Goal: Task Accomplishment & Management: Manage account settings

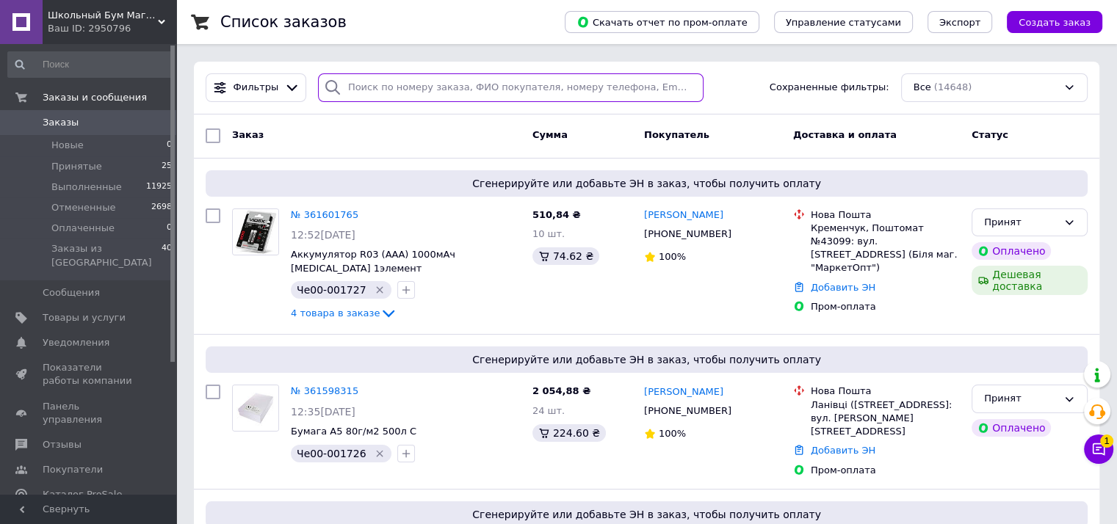
click at [363, 87] on input "search" at bounding box center [510, 87] width 385 height 29
paste input "0734303215"
type input "0734303215"
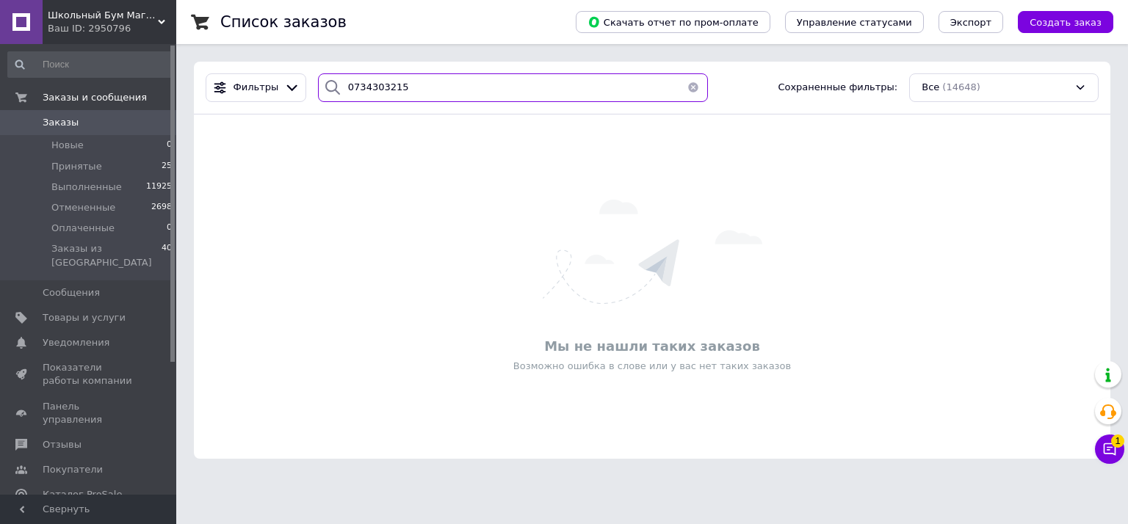
drag, startPoint x: 403, startPoint y: 84, endPoint x: 313, endPoint y: 66, distance: 92.0
click at [313, 66] on div "Фильтры 0734303215 Сохраненные фильтры: Все (14648)" at bounding box center [652, 88] width 916 height 53
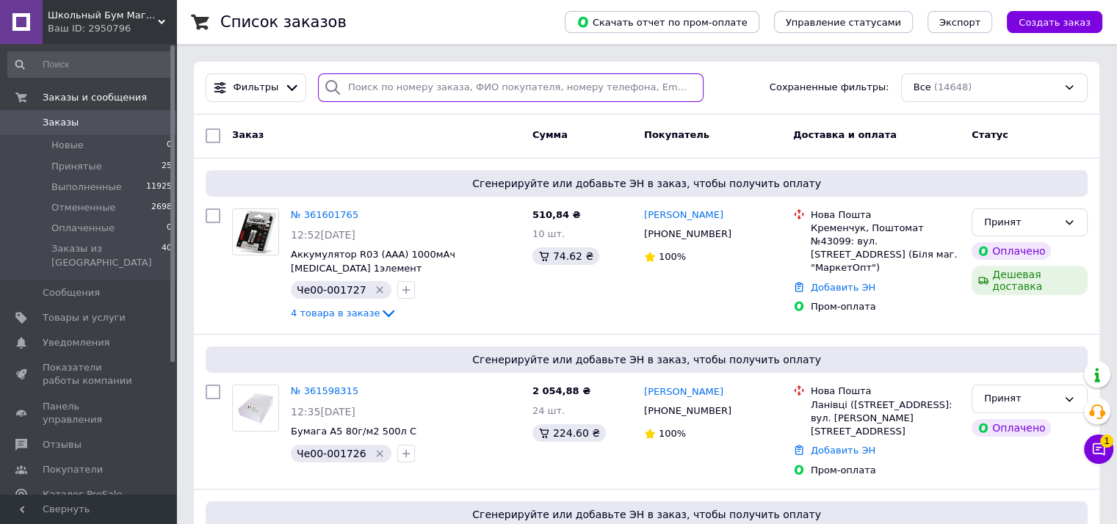
click at [408, 90] on input "search" at bounding box center [510, 87] width 385 height 29
paste input "0734303215"
type input "0734303215"
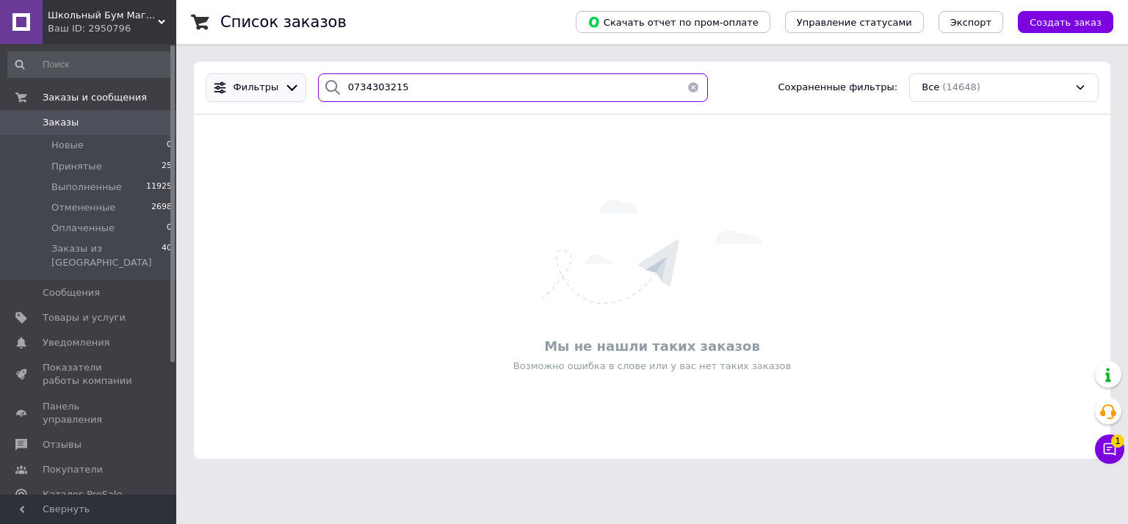
click at [266, 76] on div "Фильтры 0734303215 Сохраненные фильтры: Все (14648)" at bounding box center [652, 87] width 905 height 29
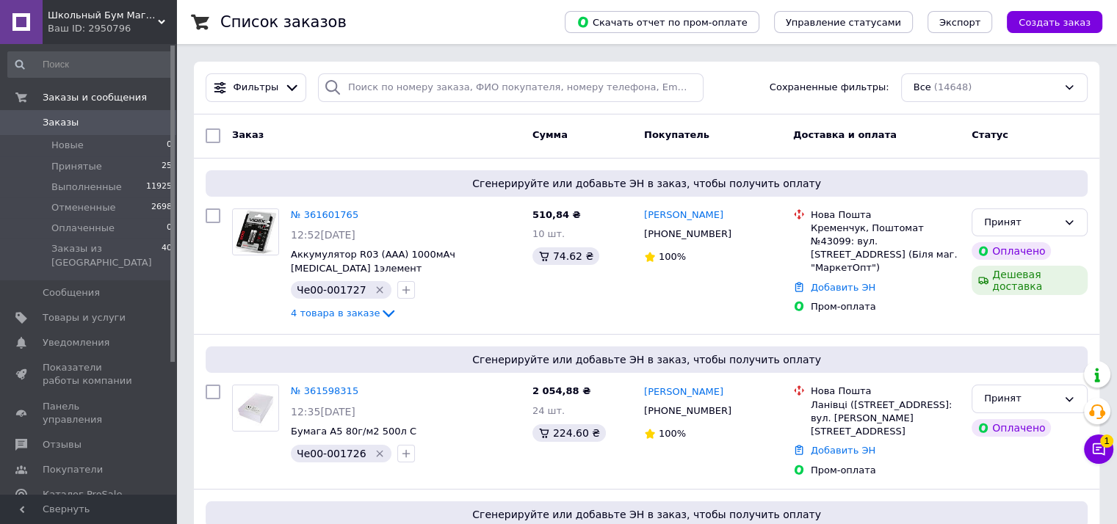
click at [1108, 450] on button "Чат с покупателем 1" at bounding box center [1098, 449] width 29 height 29
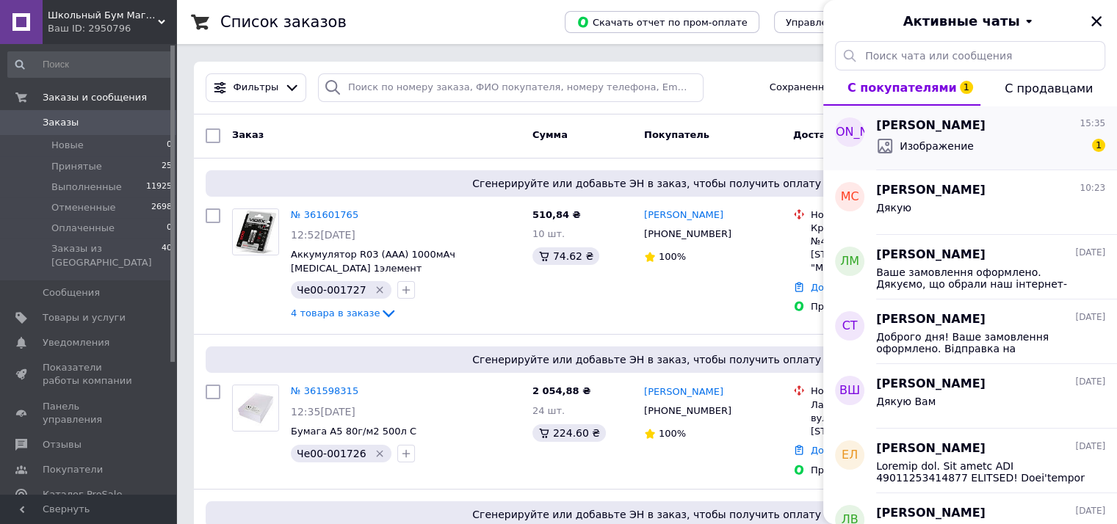
click at [934, 143] on span "Изображение" at bounding box center [936, 146] width 74 height 15
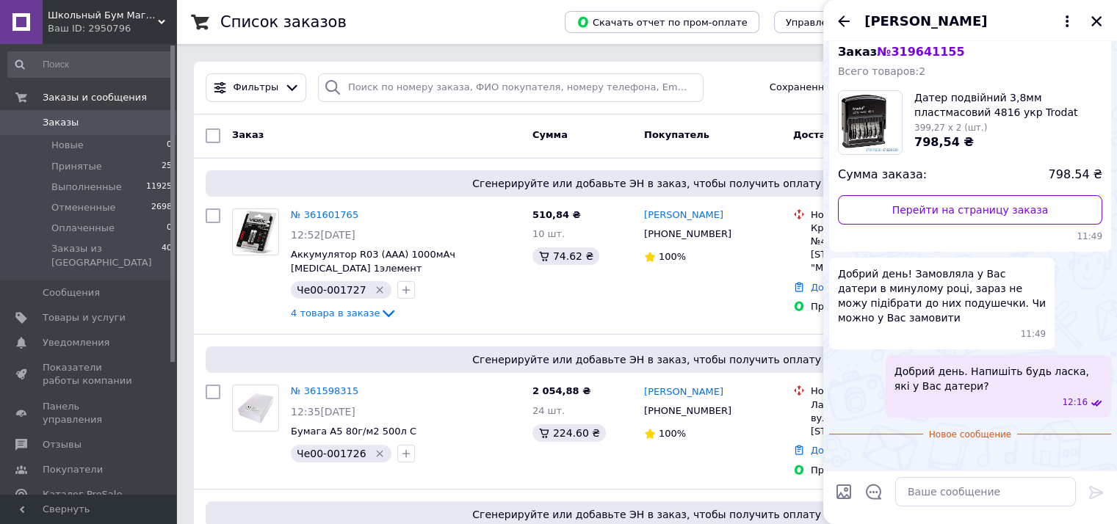
scroll to position [235, 0]
click at [841, 452] on img at bounding box center [835, 458] width 12 height 12
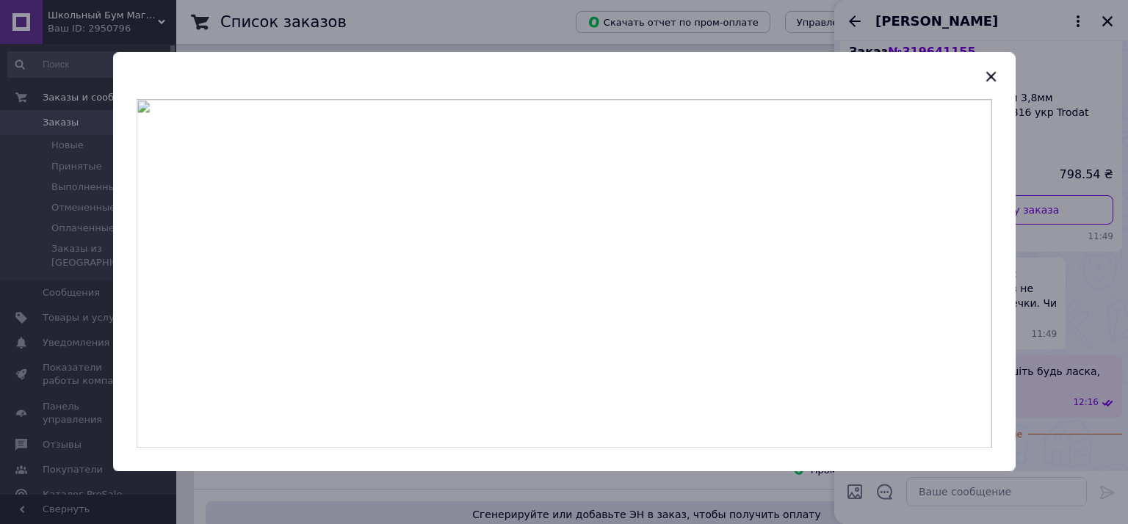
click at [1070, 284] on div at bounding box center [564, 262] width 1128 height 524
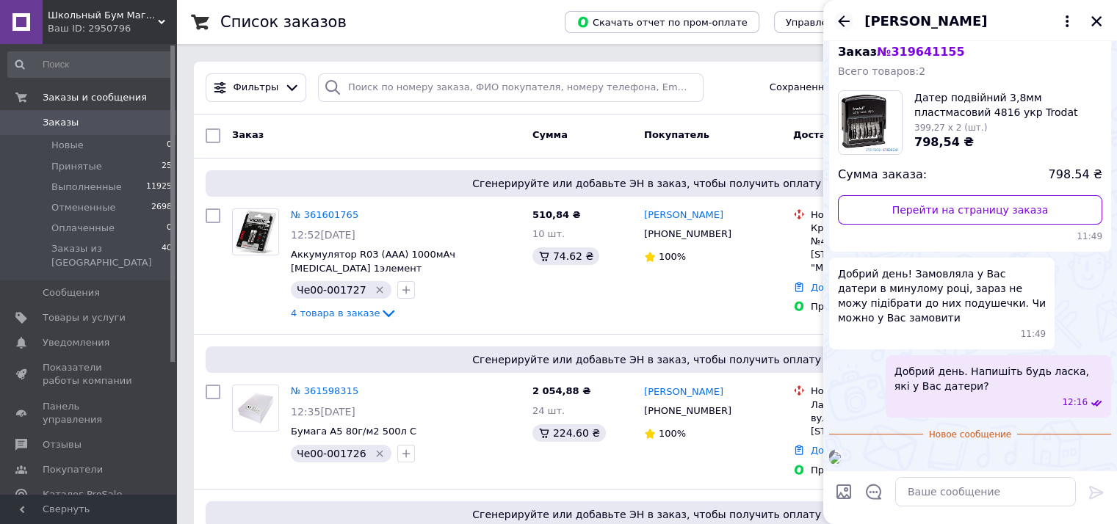
drag, startPoint x: 837, startPoint y: 21, endPoint x: 841, endPoint y: 35, distance: 13.9
click at [837, 21] on icon "Назад" at bounding box center [844, 21] width 18 height 18
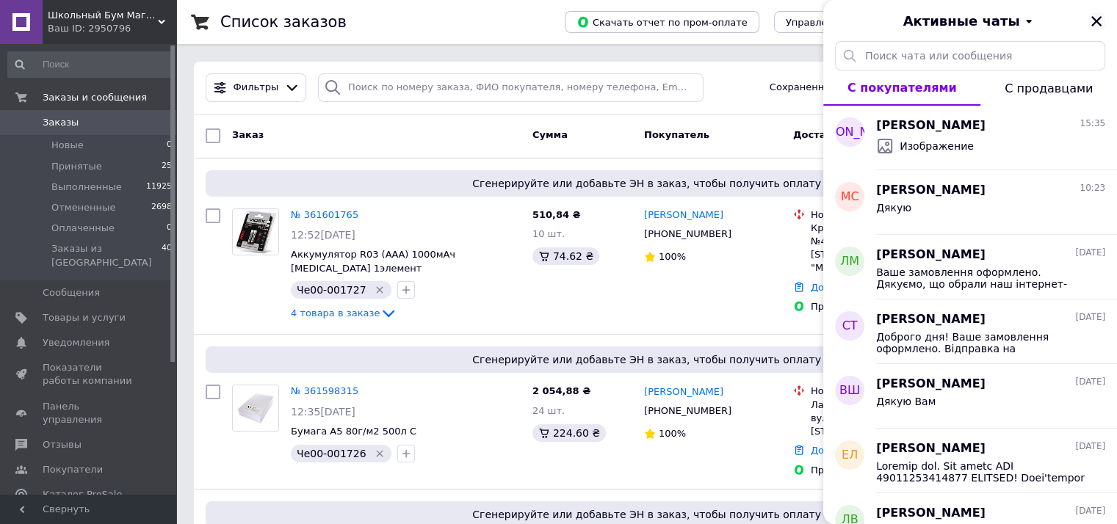
click at [1101, 21] on icon "Закрыть" at bounding box center [1096, 21] width 13 height 13
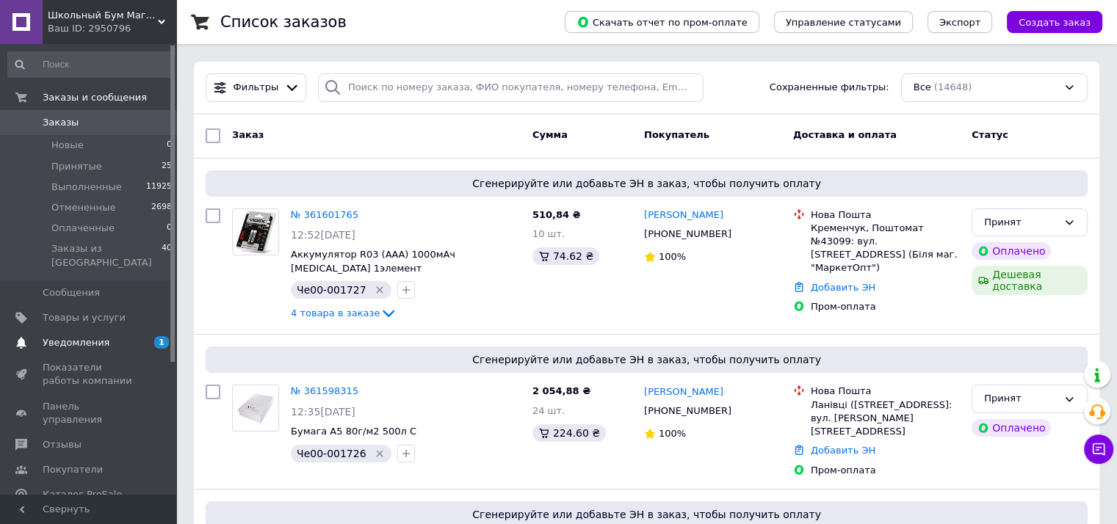
click at [81, 336] on span "Уведомления" at bounding box center [76, 342] width 67 height 13
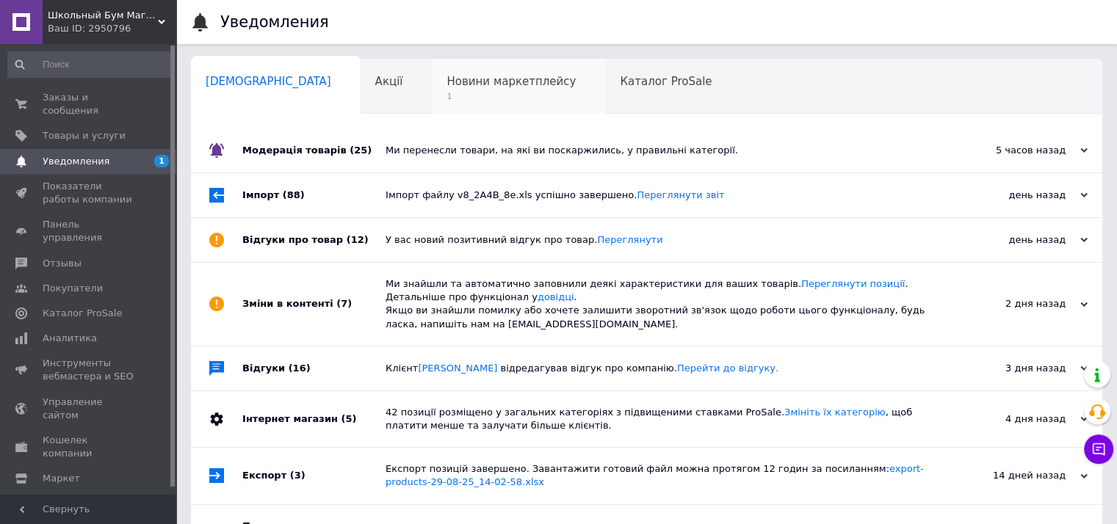
click at [446, 84] on span "Новини маркетплейсу" at bounding box center [510, 81] width 129 height 13
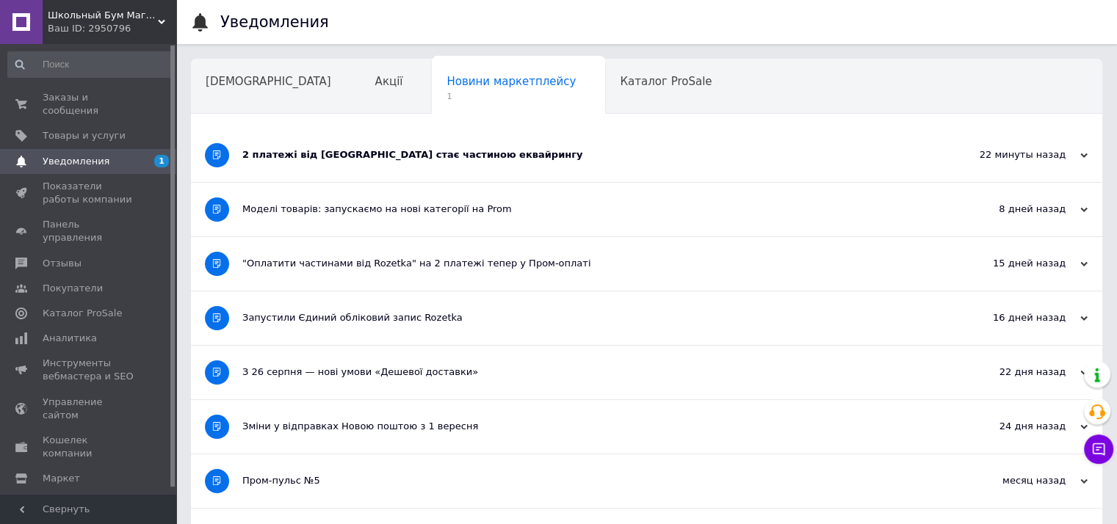
click at [518, 153] on div "2 платежі від Rozetka стає частиною еквайрингу" at bounding box center [591, 154] width 698 height 13
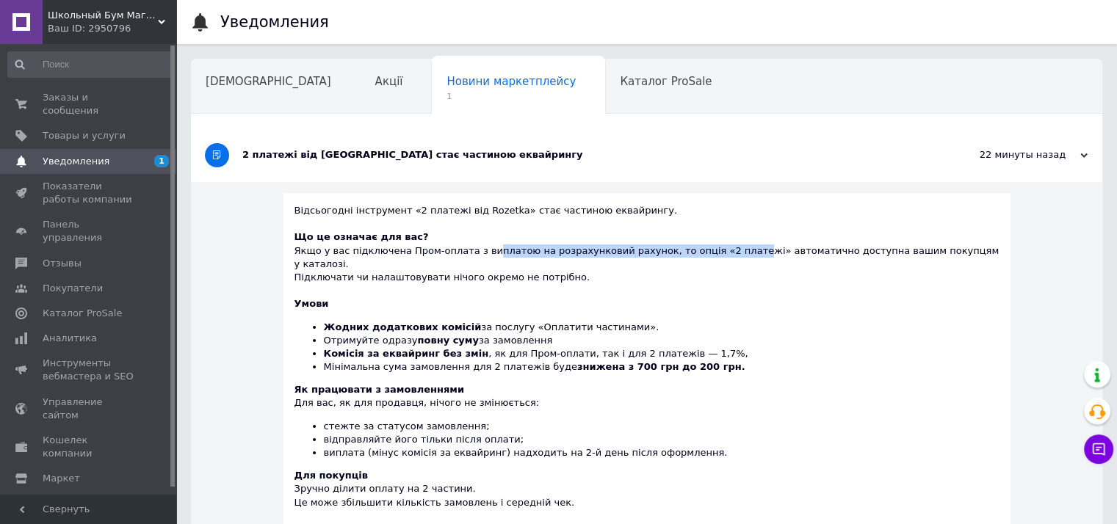
drag, startPoint x: 557, startPoint y: 253, endPoint x: 733, endPoint y: 254, distance: 176.9
click at [733, 254] on div "Що це означає для вас? Якщо у вас підключена Пром-оплата з виплатою на розрахун…" at bounding box center [646, 258] width 705 height 54
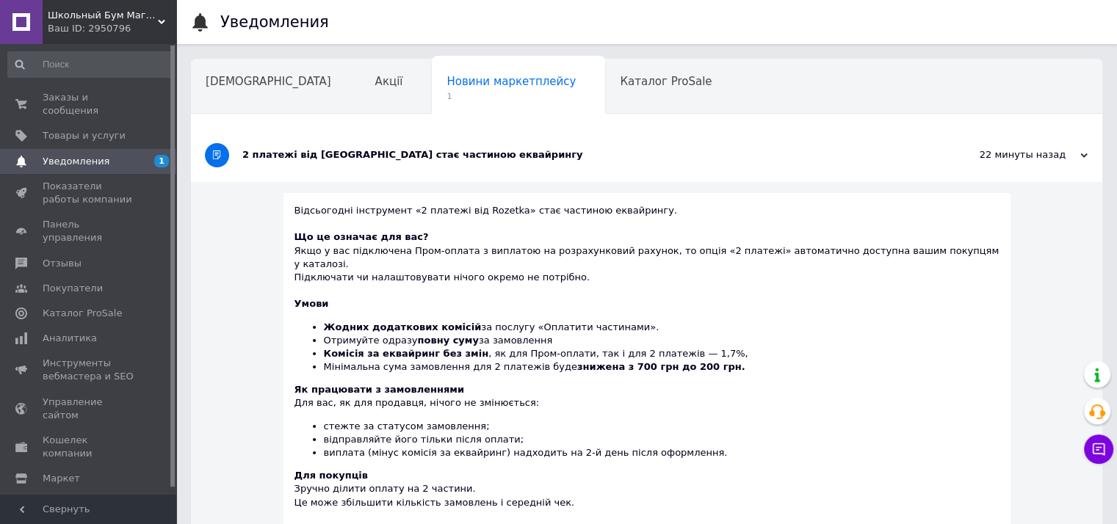
click at [733, 284] on div at bounding box center [646, 290] width 705 height 13
drag, startPoint x: 366, startPoint y: 261, endPoint x: 531, endPoint y: 261, distance: 164.5
click at [531, 261] on div "Що це означає для вас? Якщо у вас підключена Пром-оплата з виплатою на розрахун…" at bounding box center [646, 258] width 705 height 54
click at [640, 284] on div at bounding box center [646, 290] width 705 height 13
click at [58, 108] on link "Заказы и сообщения 0 0" at bounding box center [90, 104] width 181 height 38
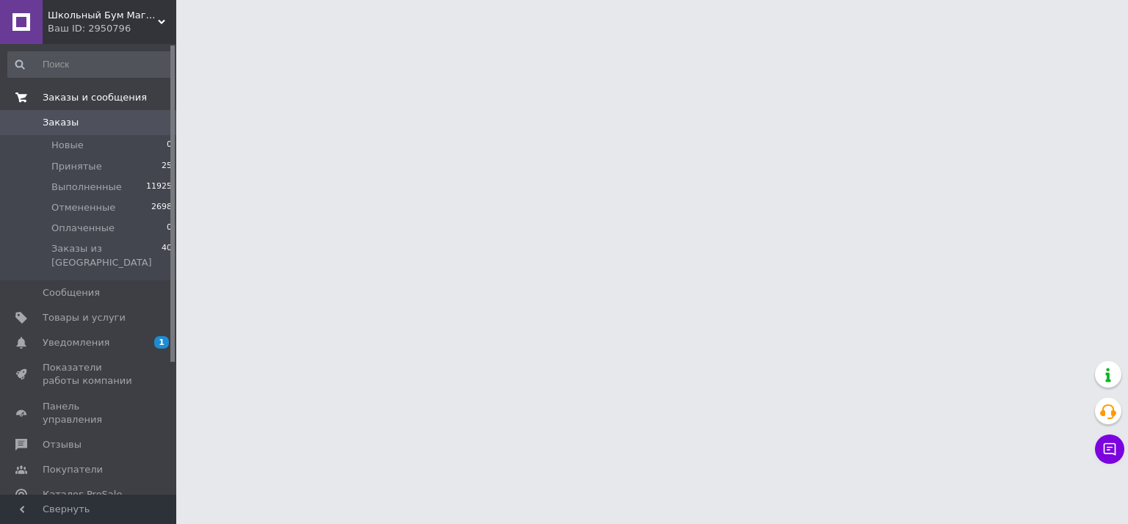
click at [60, 102] on span "Заказы и сообщения" at bounding box center [95, 97] width 104 height 13
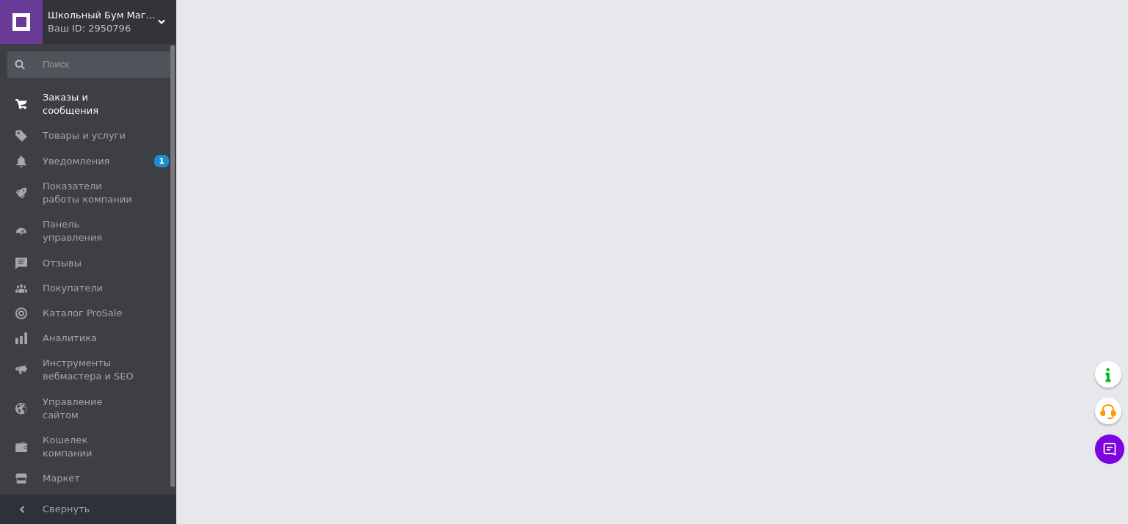
click at [65, 98] on span "Заказы и сообщения" at bounding box center [89, 104] width 93 height 26
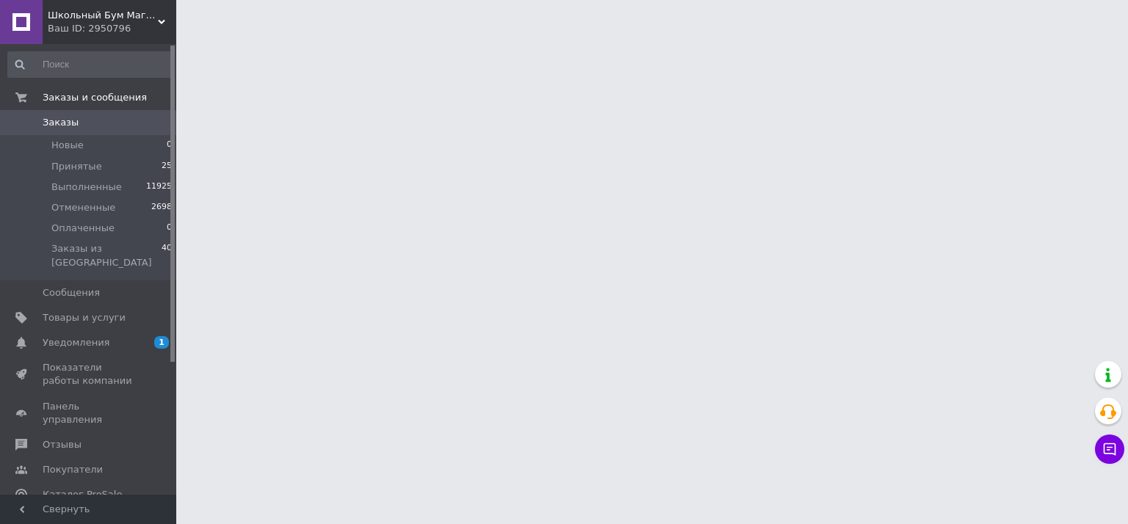
click at [62, 124] on span "Заказы" at bounding box center [61, 122] width 36 height 13
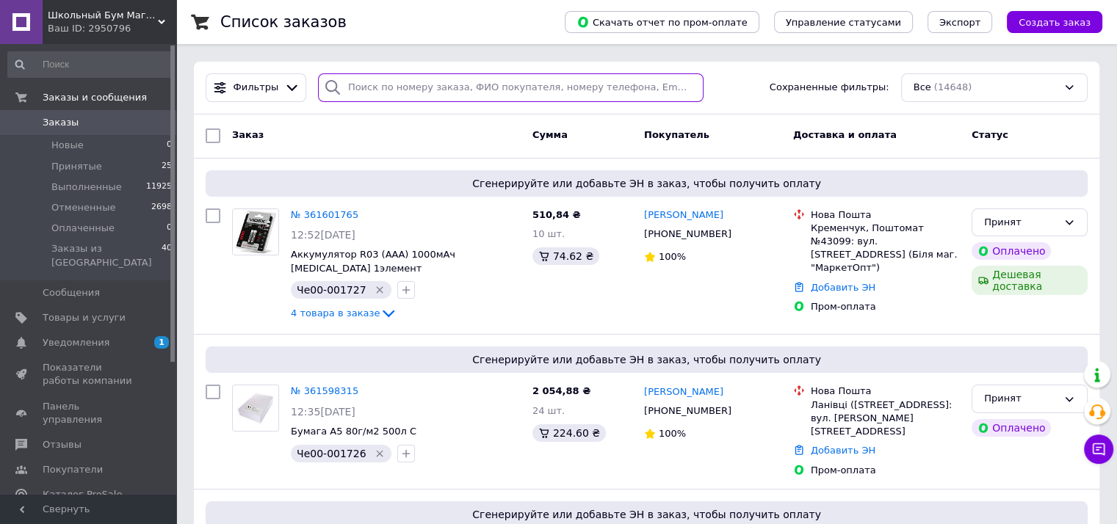
click at [363, 86] on input "search" at bounding box center [510, 87] width 385 height 29
paste input "380977023250"
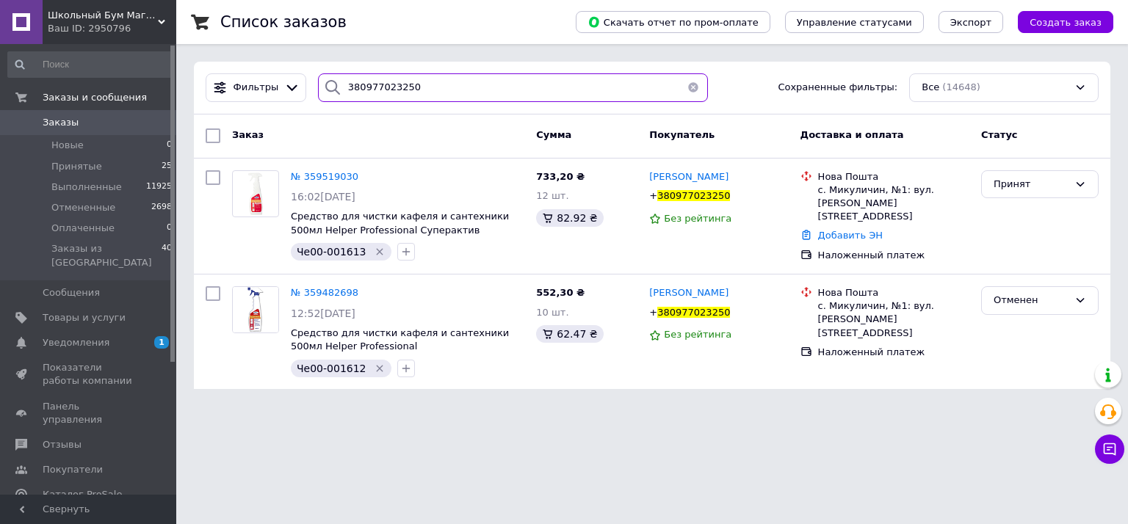
type input "380977023250"
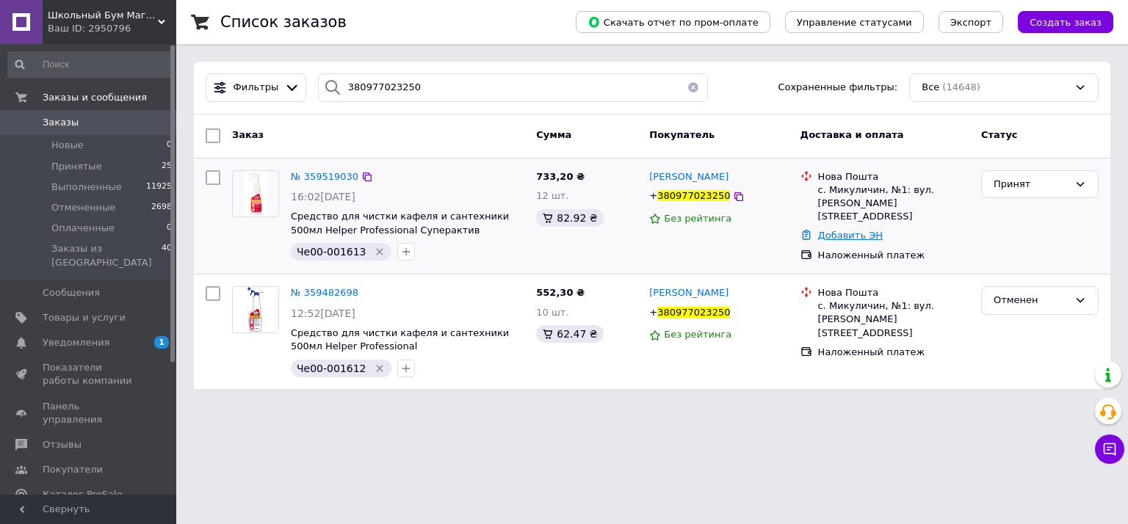
click at [838, 230] on link "Добавить ЭН" at bounding box center [850, 235] width 65 height 11
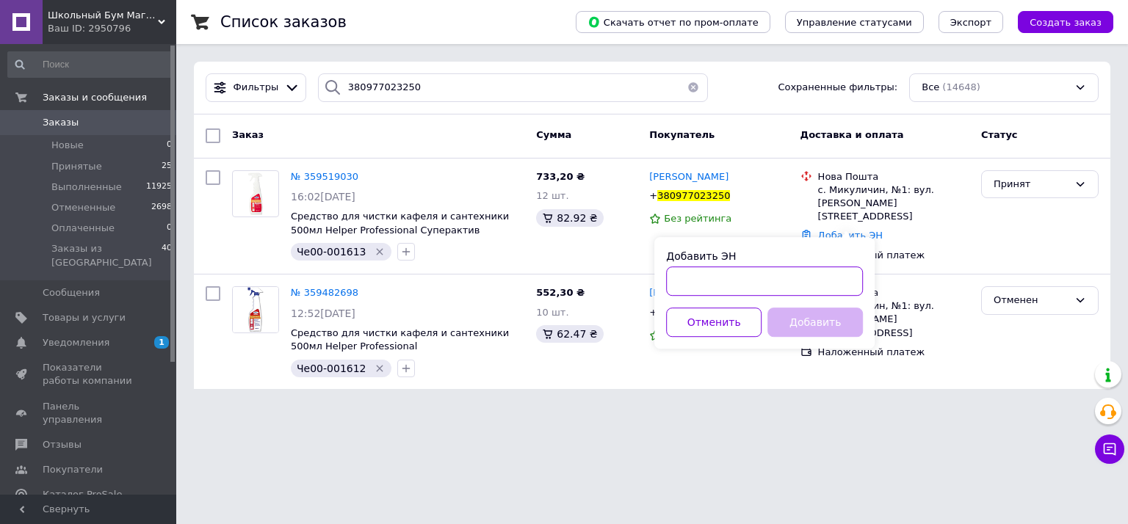
paste input "20400477549318"
click at [708, 281] on input "Добавить ЭН" at bounding box center [764, 281] width 197 height 29
type input "20400477549318"
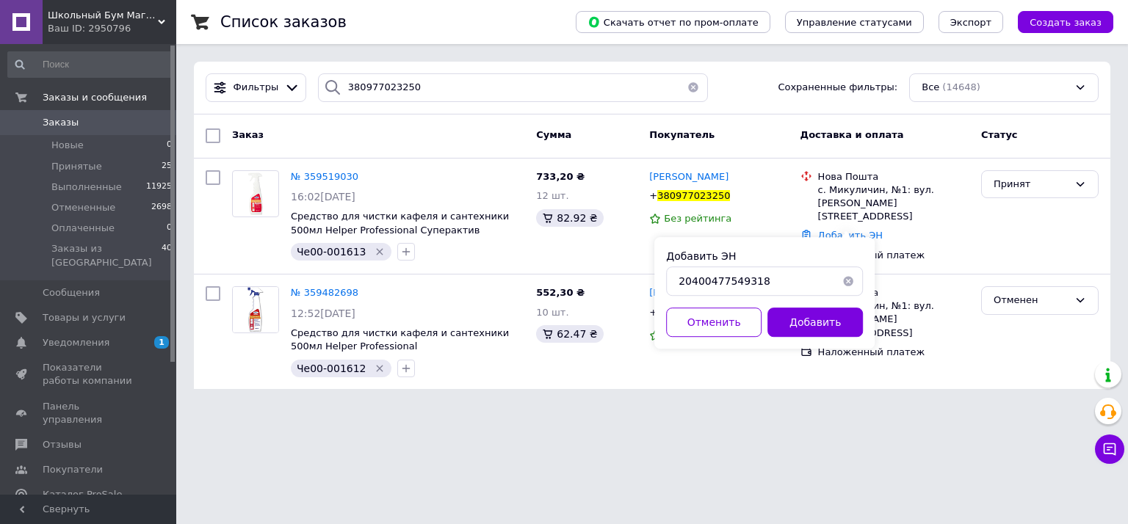
click at [813, 316] on button "Добавить" at bounding box center [814, 322] width 95 height 29
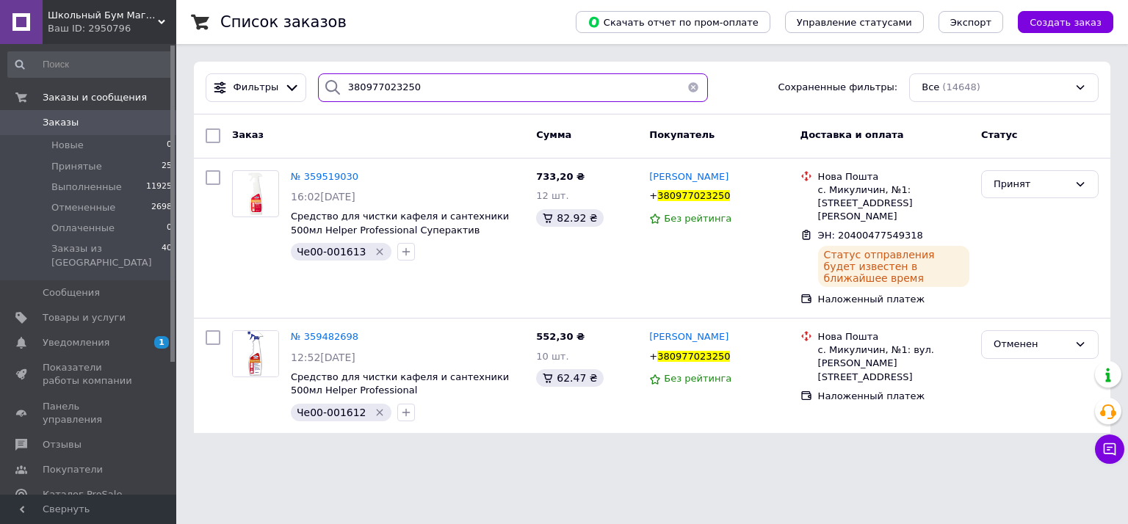
paste input "503743929"
drag, startPoint x: 261, startPoint y: 73, endPoint x: 464, endPoint y: 97, distance: 204.1
click at [214, 63] on div "Фильтры 380977023250 Сохраненные фильтры: Все (14648)" at bounding box center [652, 88] width 916 height 53
paste input "search"
click at [222, 84] on div "Фильтры 380503743929977023250 Сохраненные фильтры: Все (14648)" at bounding box center [652, 87] width 905 height 29
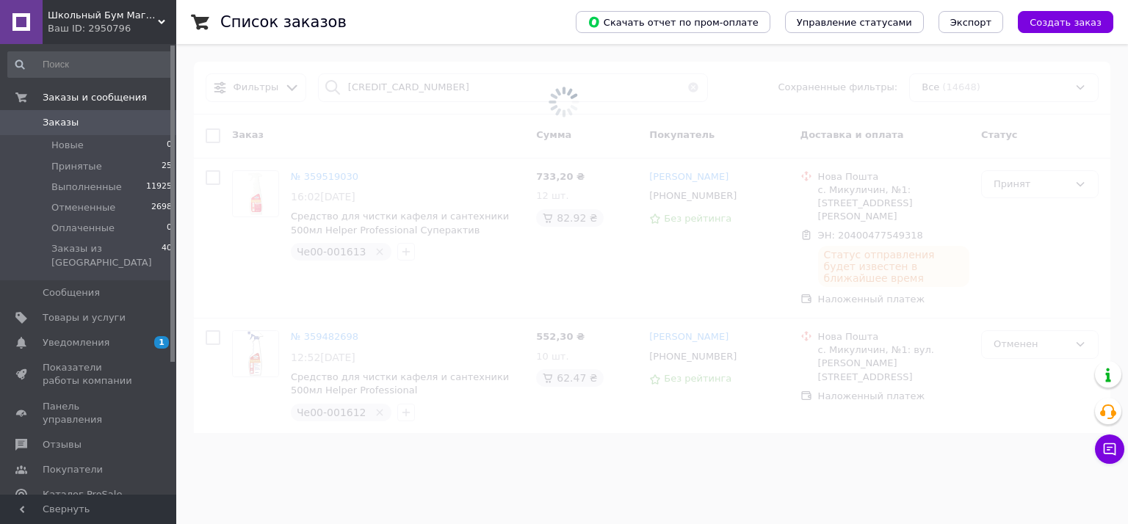
click at [197, 98] on div "Фильтры 380503743929023250 Сохраненные фильтры: Все (14648) Заказ Сумма Покупат…" at bounding box center [652, 248] width 916 height 372
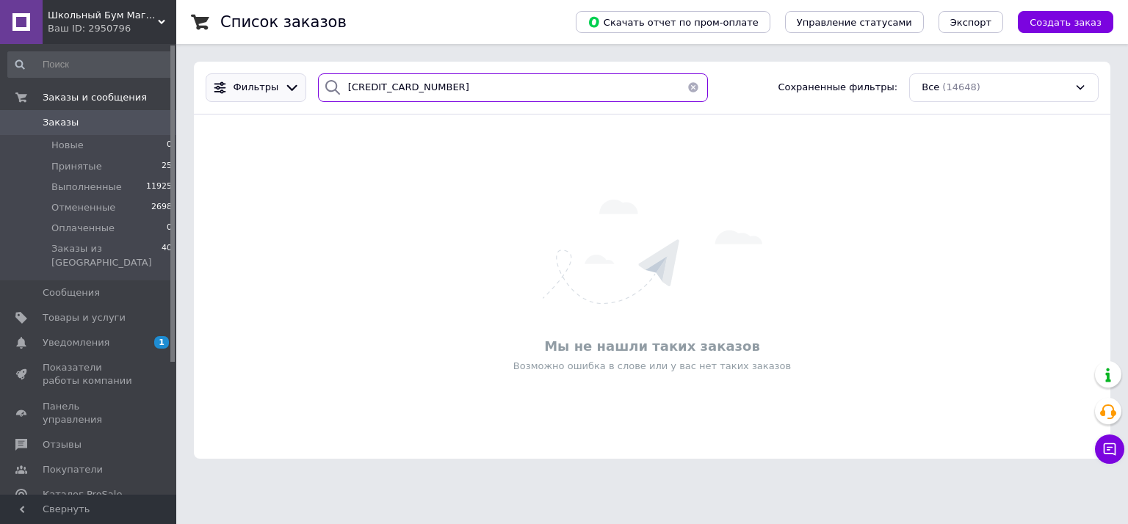
paste input "search"
drag, startPoint x: 394, startPoint y: 87, endPoint x: 261, endPoint y: 87, distance: 132.2
click at [238, 84] on div "Фильтры 380503743929 Сохраненные фильтры: Все (14648)" at bounding box center [652, 87] width 905 height 29
paste input "676028155"
drag, startPoint x: 435, startPoint y: 81, endPoint x: 184, endPoint y: 81, distance: 250.4
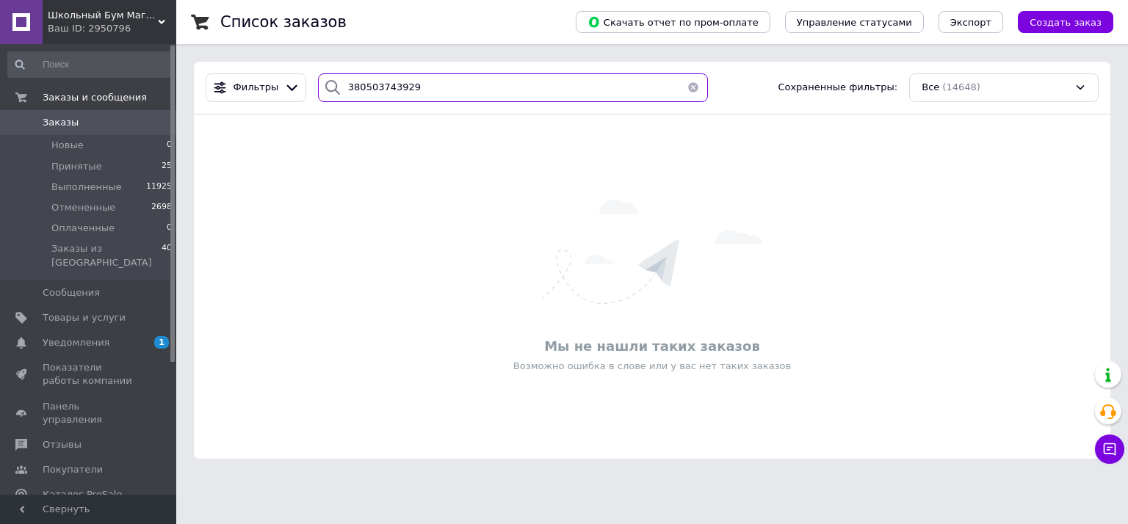
click at [184, 81] on div "Список заказов Скачать отчет по пром-оплате Управление статусами Экспорт Создат…" at bounding box center [652, 238] width 952 height 476
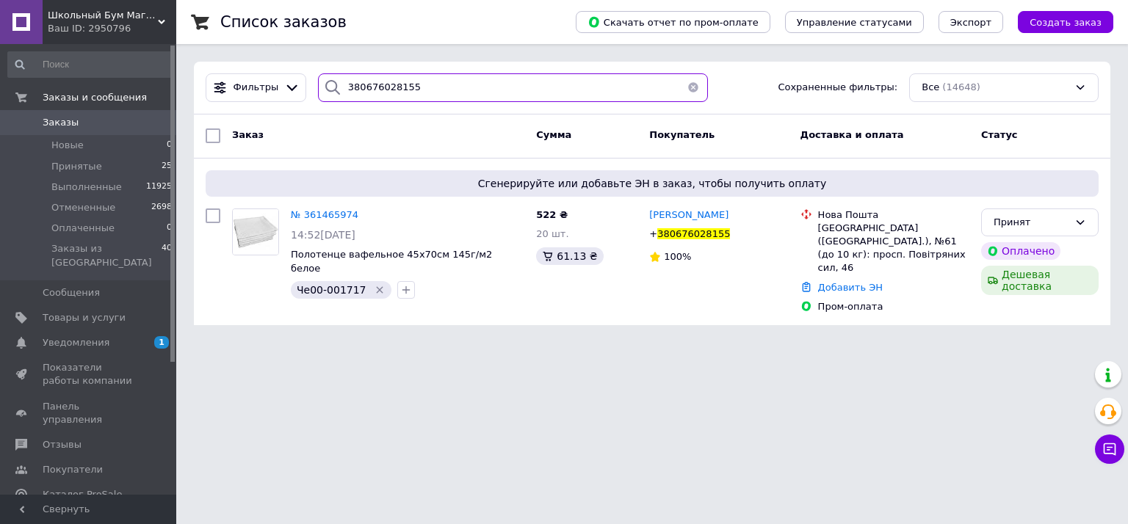
type input "380676028155"
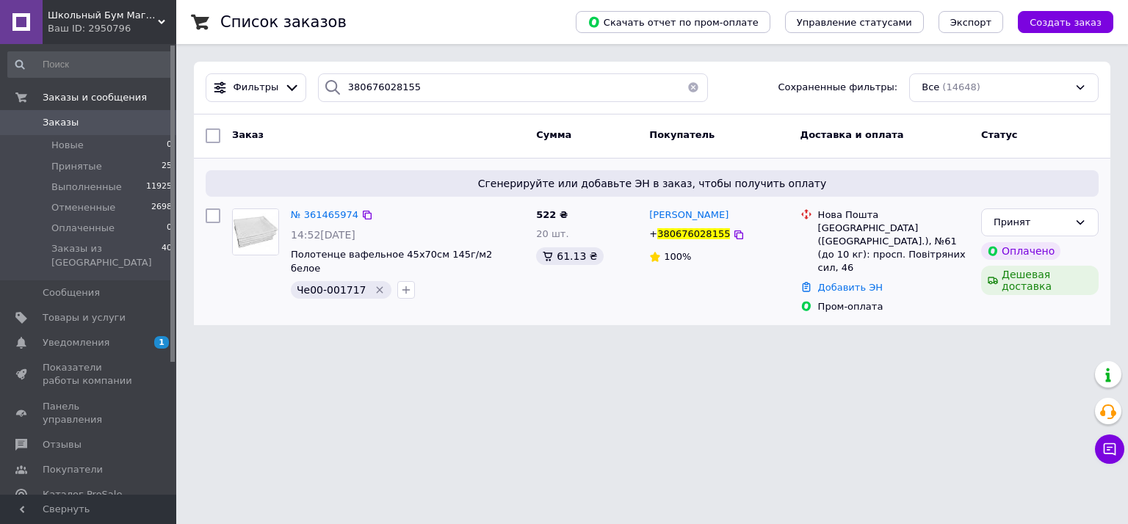
click at [836, 282] on link "Добавить ЭН" at bounding box center [850, 287] width 65 height 11
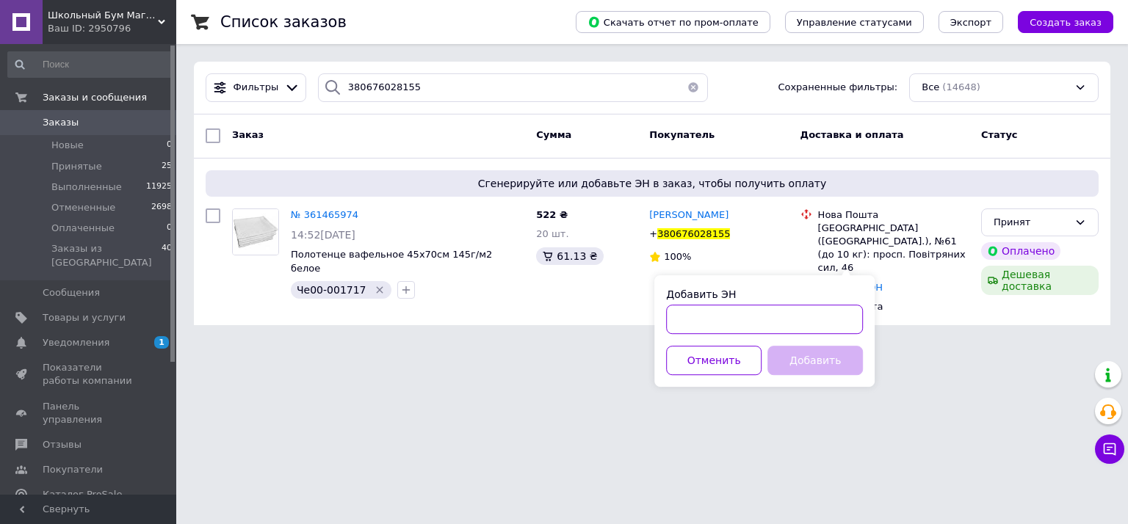
click at [744, 315] on input "Добавить ЭН" at bounding box center [764, 319] width 197 height 29
paste input "20400477417472"
type input "20400477417472"
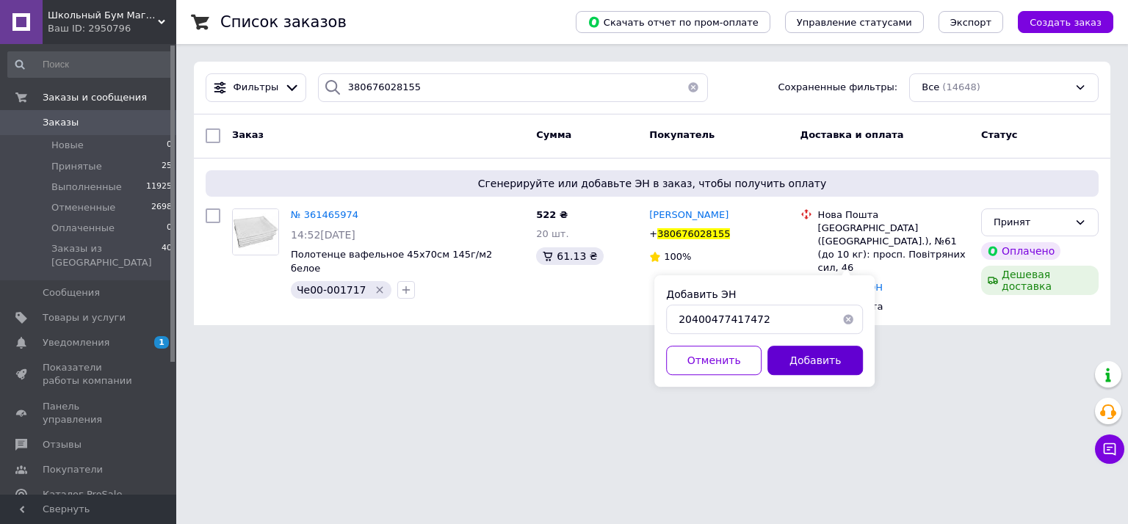
click at [787, 350] on button "Добавить" at bounding box center [814, 360] width 95 height 29
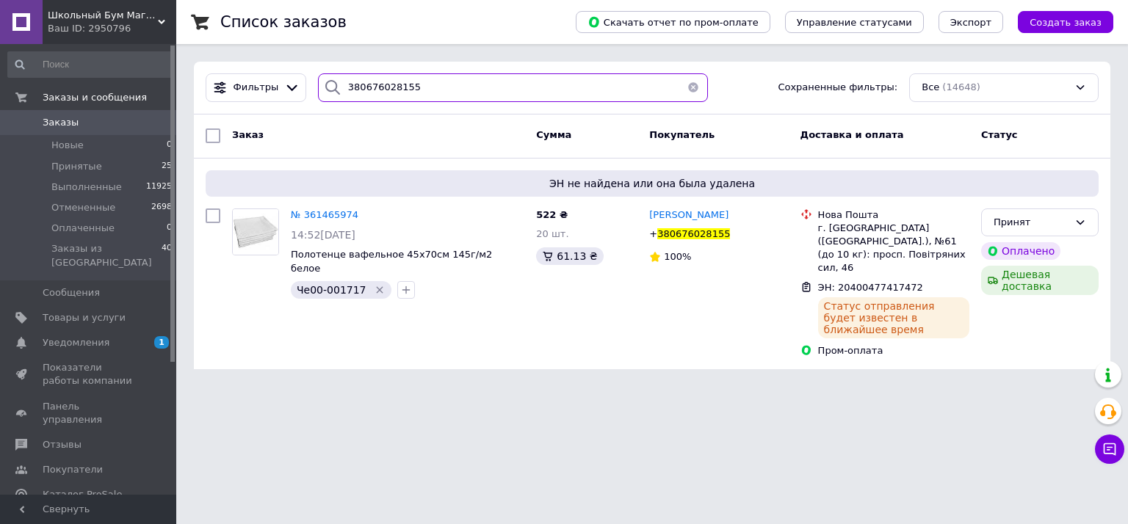
click at [312, 90] on div "380676028155" at bounding box center [513, 87] width 402 height 29
paste input "953693629"
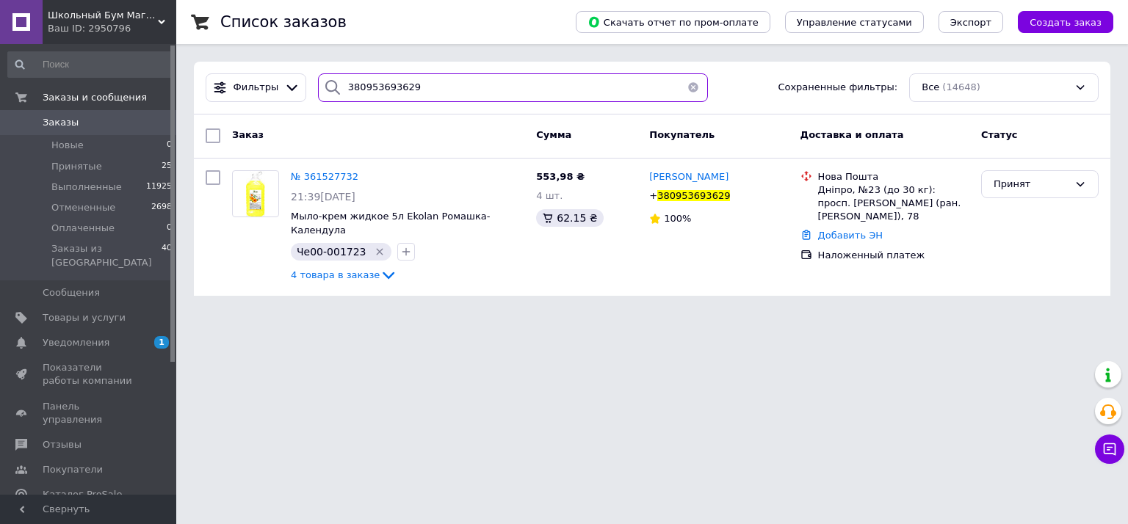
type input "380953693629"
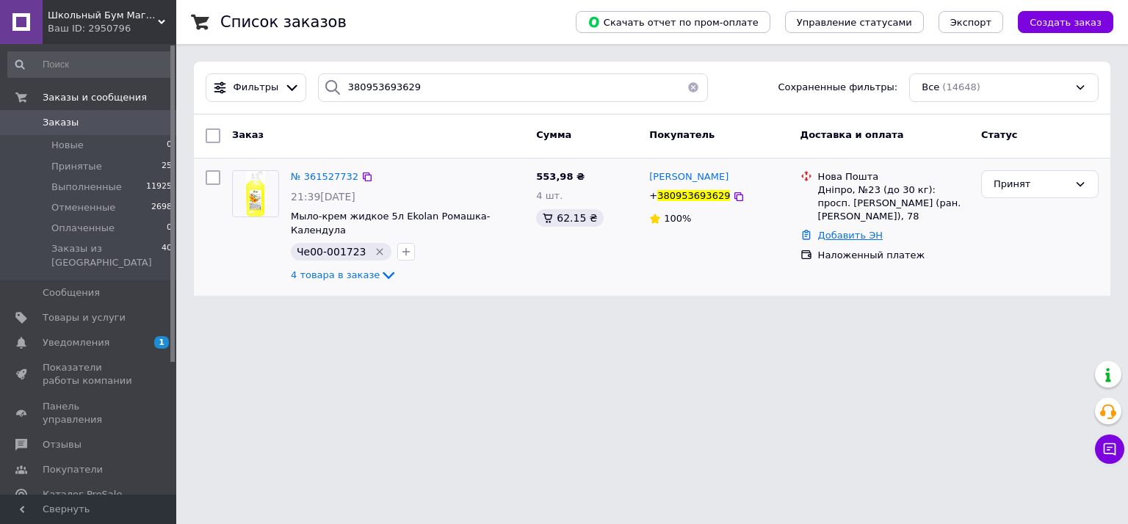
click at [838, 230] on link "Добавить ЭН" at bounding box center [850, 235] width 65 height 11
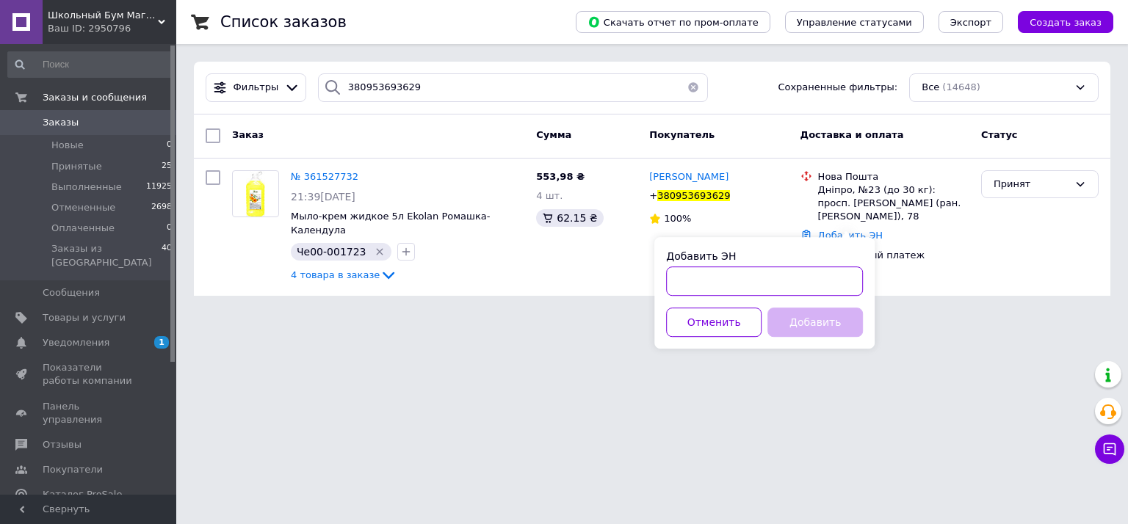
drag, startPoint x: 751, startPoint y: 274, endPoint x: 755, endPoint y: 297, distance: 23.8
click at [747, 274] on input "Добавить ЭН" at bounding box center [764, 281] width 197 height 29
paste input "20400477576386"
type input "20400477576386"
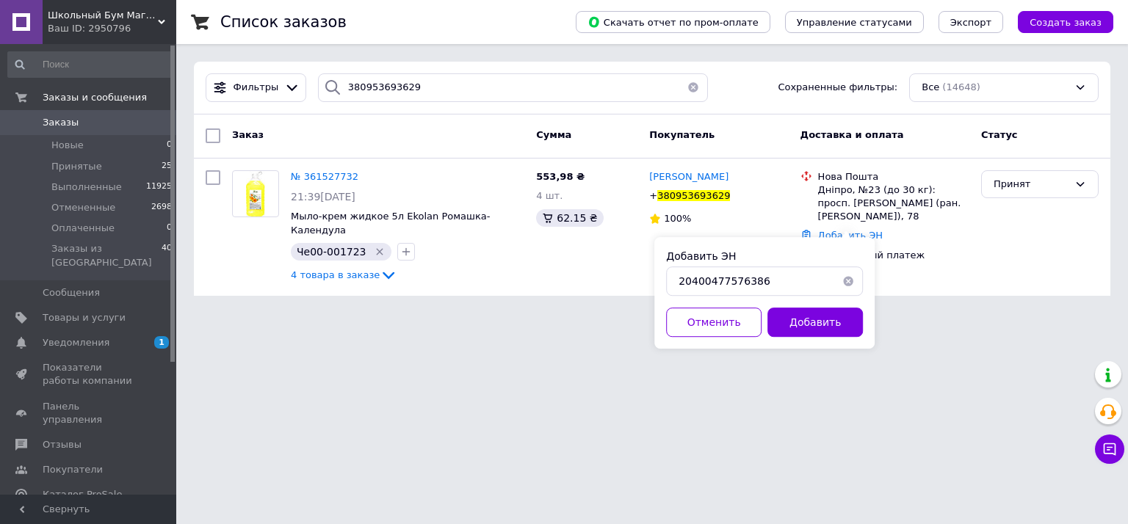
click at [811, 320] on button "Добавить" at bounding box center [814, 322] width 95 height 29
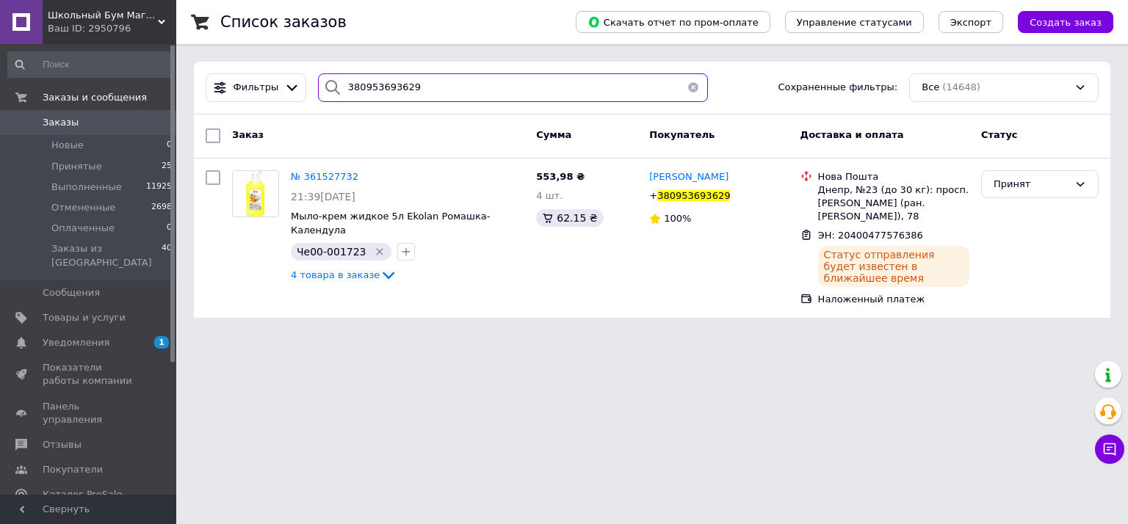
drag, startPoint x: 447, startPoint y: 81, endPoint x: 144, endPoint y: 37, distance: 306.3
click at [144, 37] on div "Школьный Бум Магазин товаров для школы и офиса Ваш ID: 2950796 Сайт Школьный Бу…" at bounding box center [564, 168] width 1128 height 336
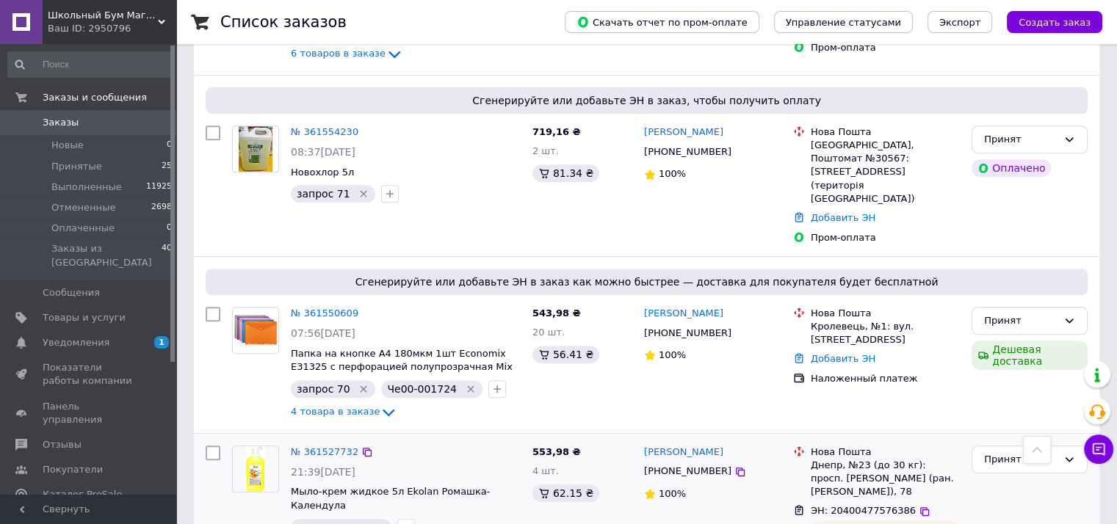
scroll to position [587, 0]
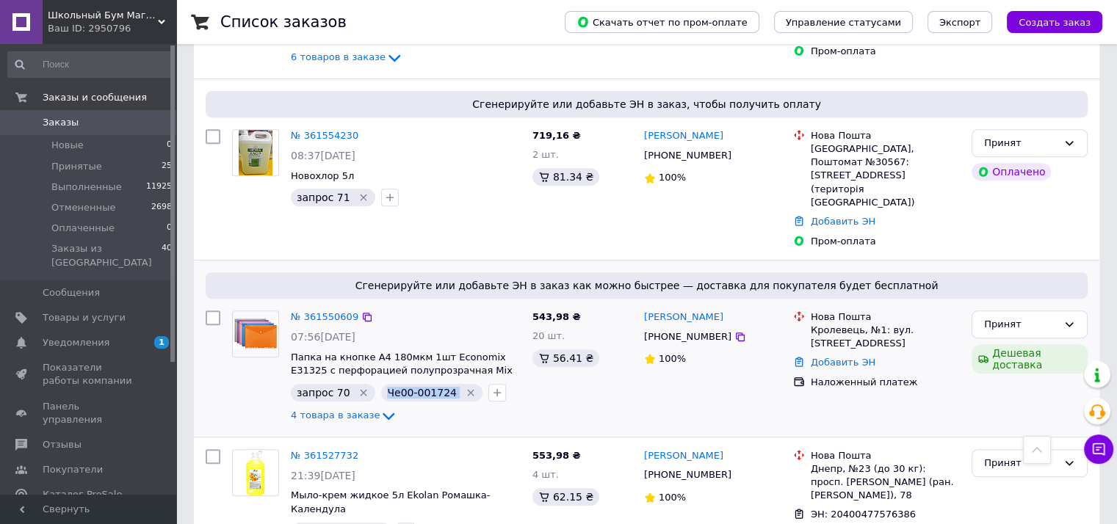
drag, startPoint x: 382, startPoint y: 337, endPoint x: 443, endPoint y: 341, distance: 61.1
click at [443, 384] on div "Че00-001724" at bounding box center [431, 393] width 101 height 18
copy span "Че00-001724"
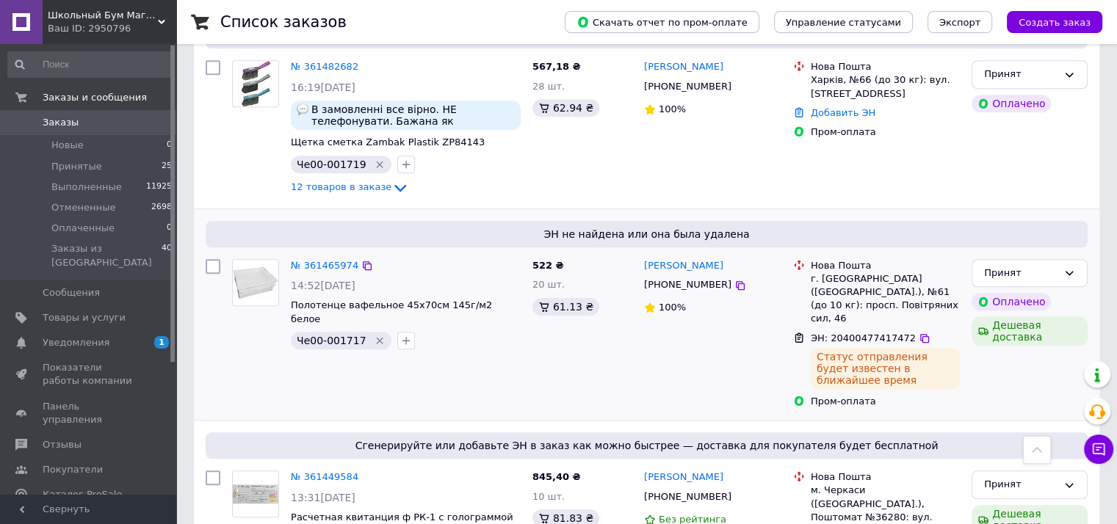
scroll to position [1322, 0]
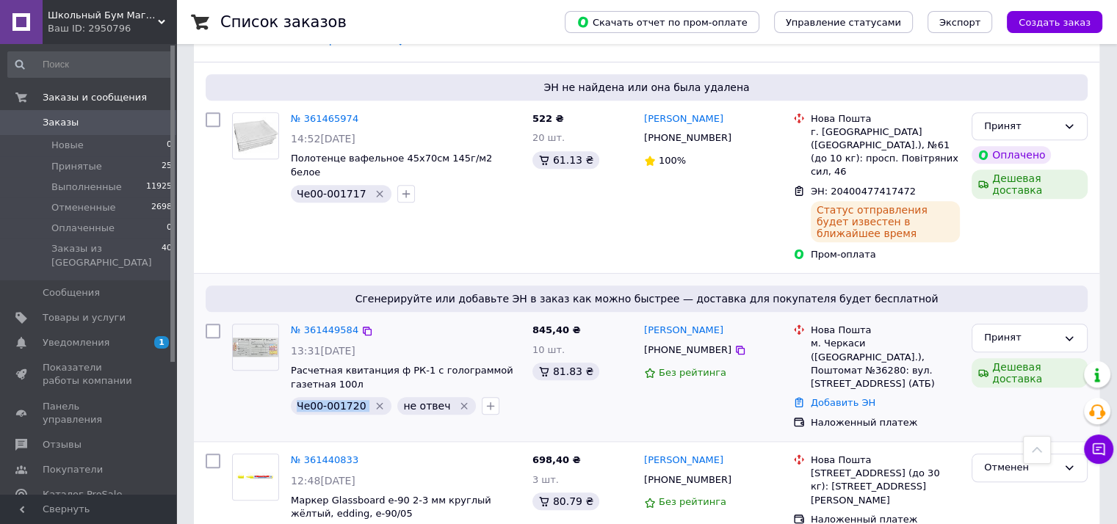
drag, startPoint x: 338, startPoint y: 327, endPoint x: 358, endPoint y: 325, distance: 19.9
click at [358, 397] on div "Че00-001720" at bounding box center [341, 406] width 101 height 18
copy span "Че00-001720"
click at [845, 397] on link "Добавить ЭН" at bounding box center [843, 402] width 65 height 11
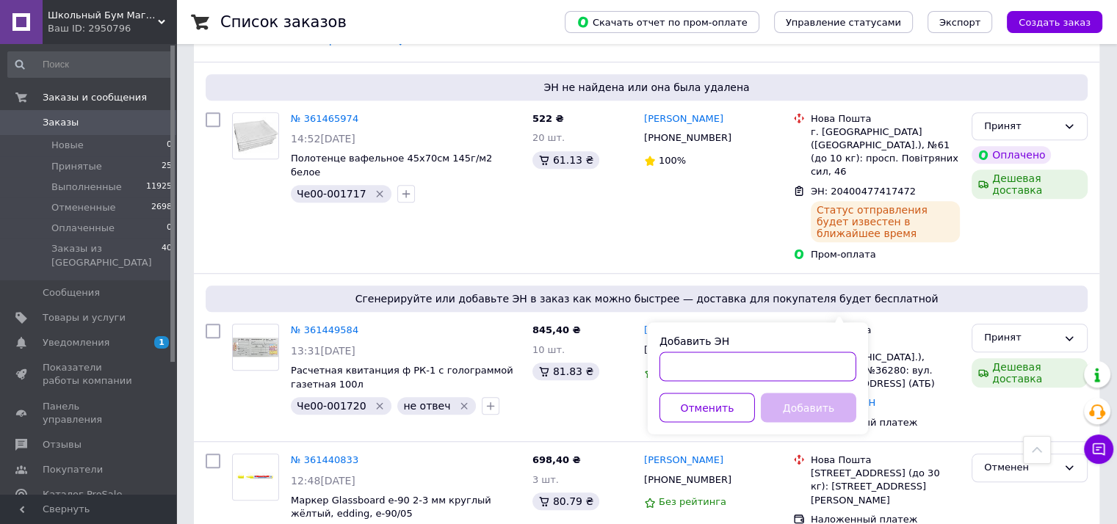
click at [695, 360] on input "Добавить ЭН" at bounding box center [757, 366] width 197 height 29
paste input "20400477523501"
type input "20400477523501"
drag, startPoint x: 790, startPoint y: 393, endPoint x: 798, endPoint y: 396, distance: 8.9
click at [791, 393] on button "Добавить" at bounding box center [808, 407] width 95 height 29
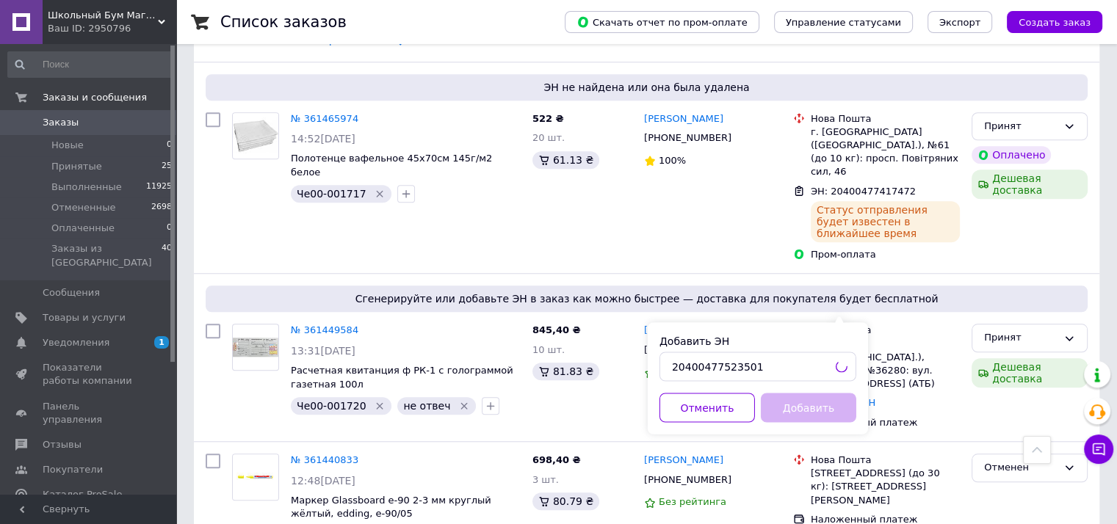
click at [800, 402] on div "Добавить" at bounding box center [808, 407] width 101 height 29
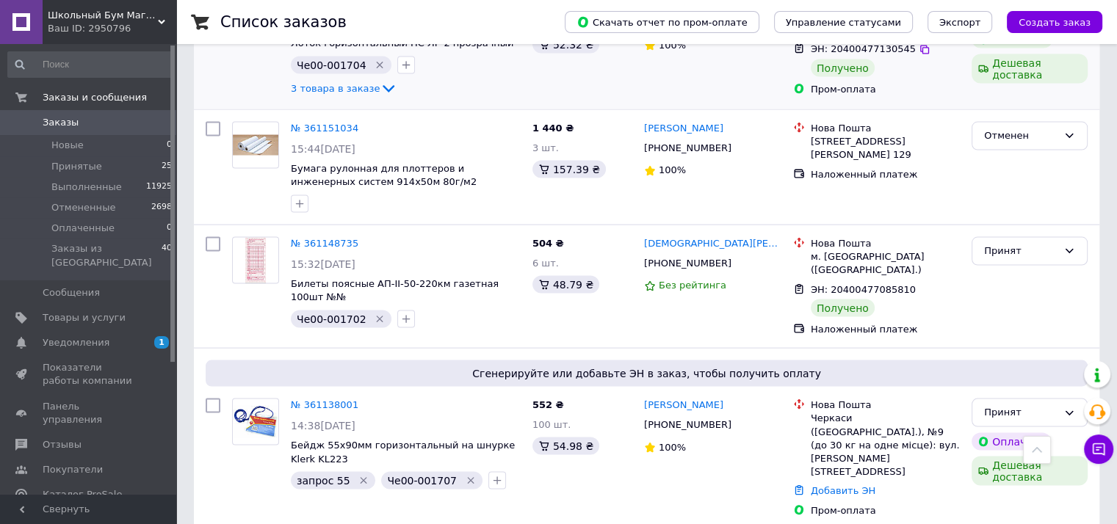
scroll to position [3049, 0]
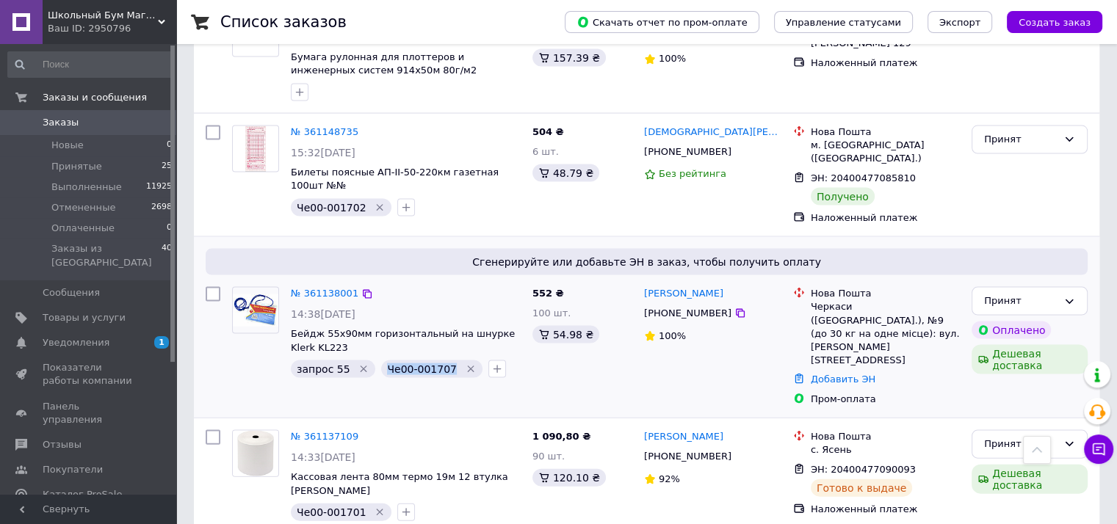
drag, startPoint x: 380, startPoint y: 243, endPoint x: 440, endPoint y: 246, distance: 59.5
click at [440, 363] on span "Че00-001707" at bounding box center [422, 369] width 70 height 12
copy span "Че00-001707"
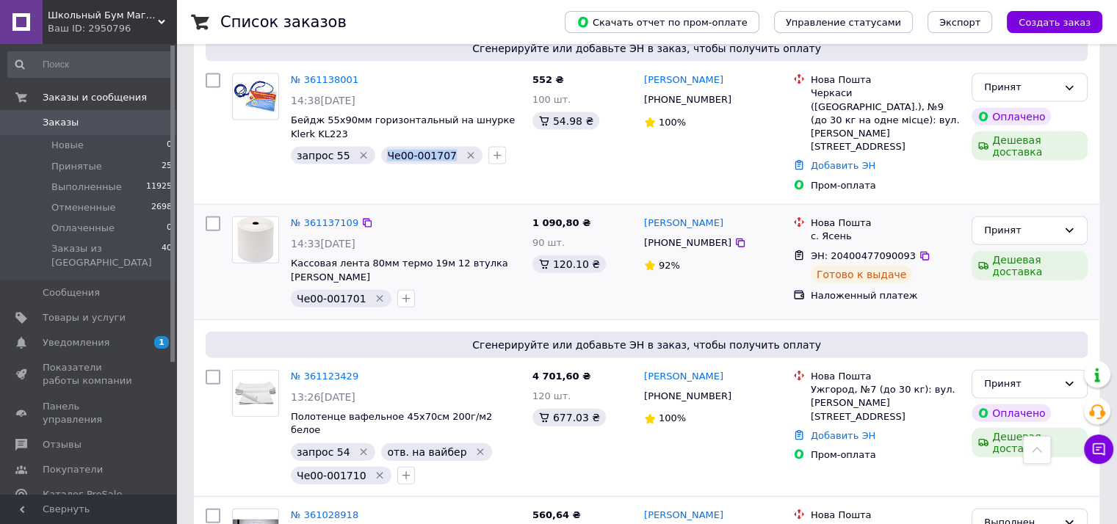
scroll to position [3343, 0]
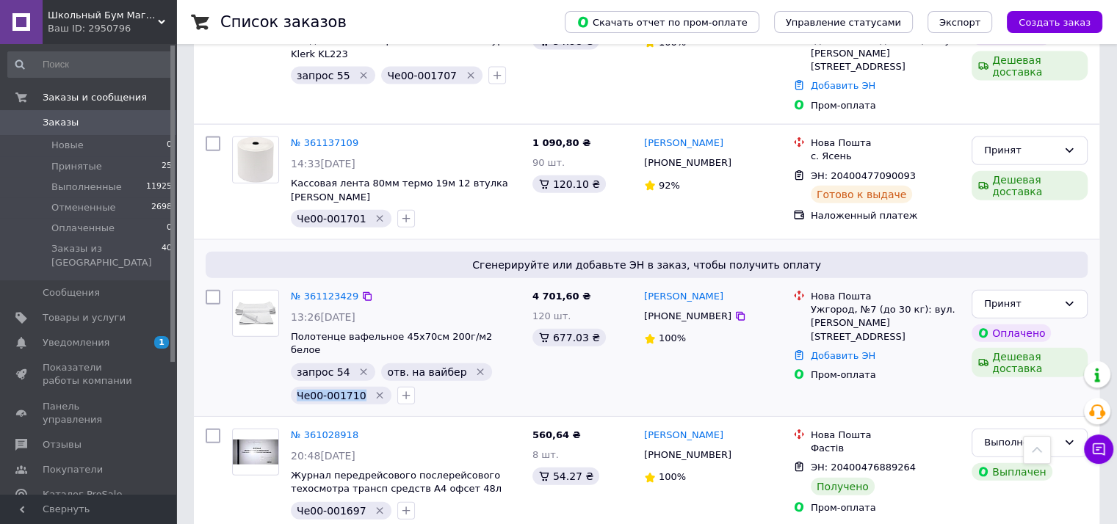
drag, startPoint x: 329, startPoint y: 231, endPoint x: 358, endPoint y: 231, distance: 28.6
click at [358, 387] on div "Че00-001710" at bounding box center [341, 396] width 101 height 18
copy span "Че00-001710"
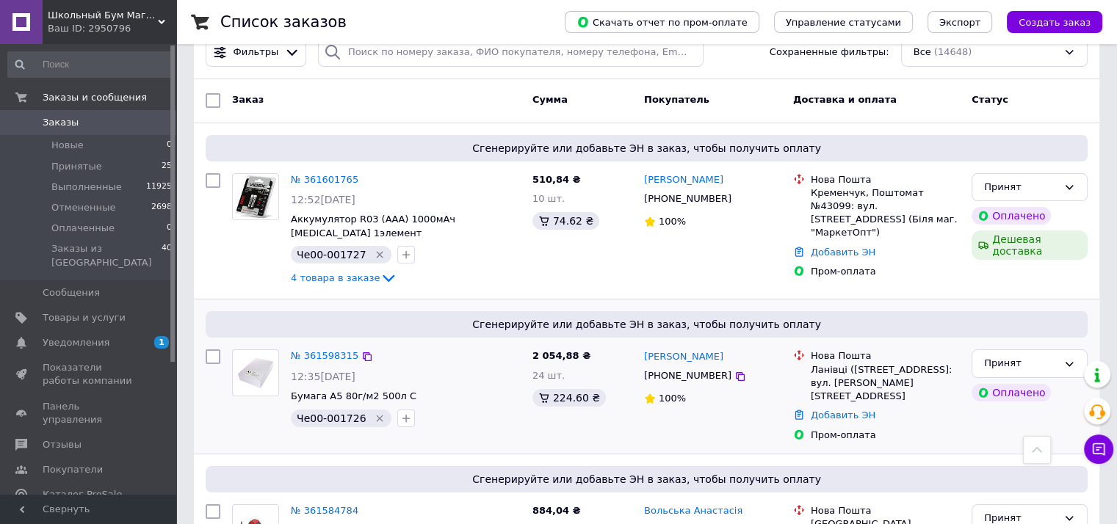
scroll to position [0, 0]
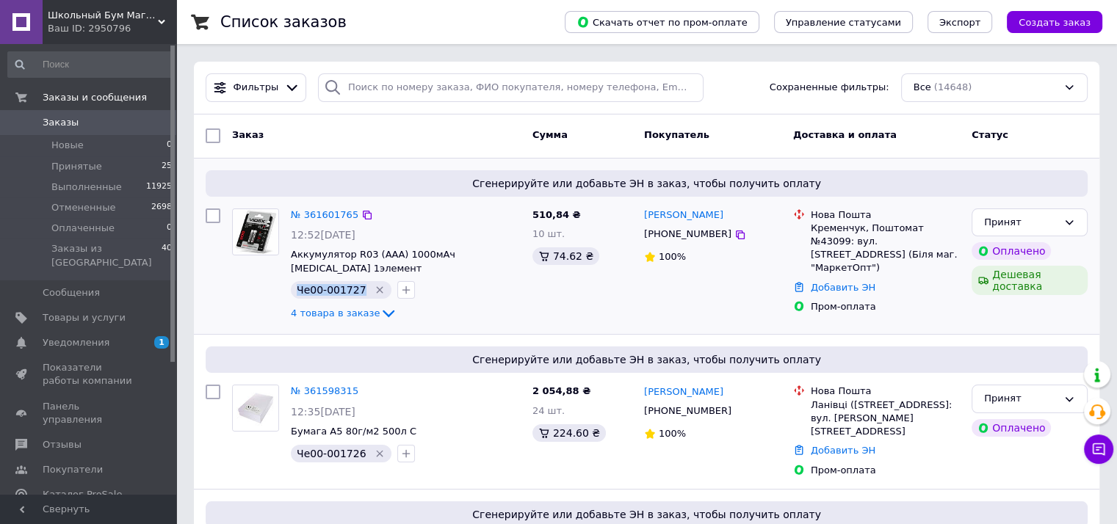
drag, startPoint x: 297, startPoint y: 273, endPoint x: 355, endPoint y: 278, distance: 59.0
click at [355, 284] on span "Че00-001727" at bounding box center [332, 290] width 70 height 12
copy span "Че00-001727"
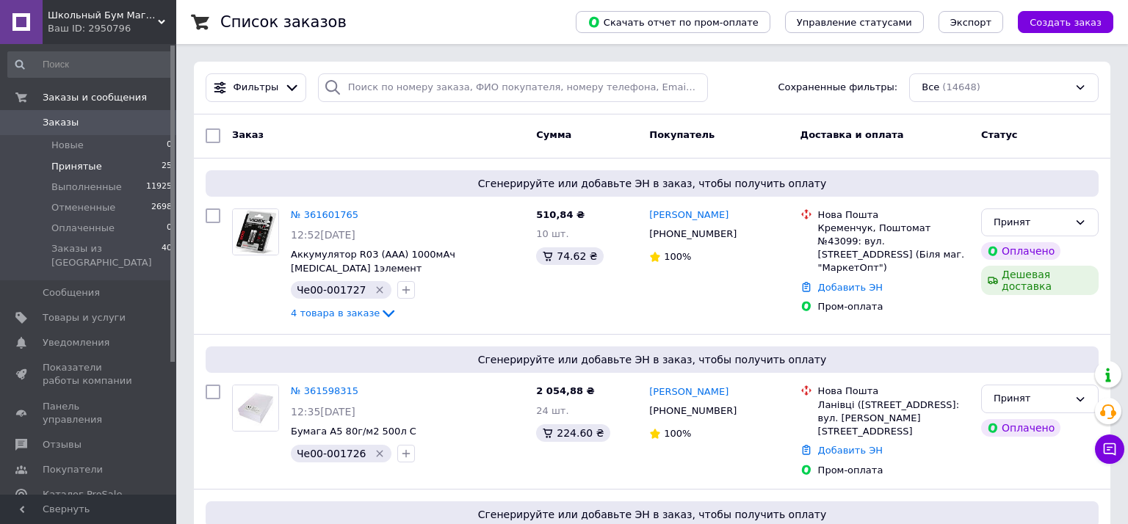
click at [77, 167] on span "Принятые" at bounding box center [76, 166] width 51 height 13
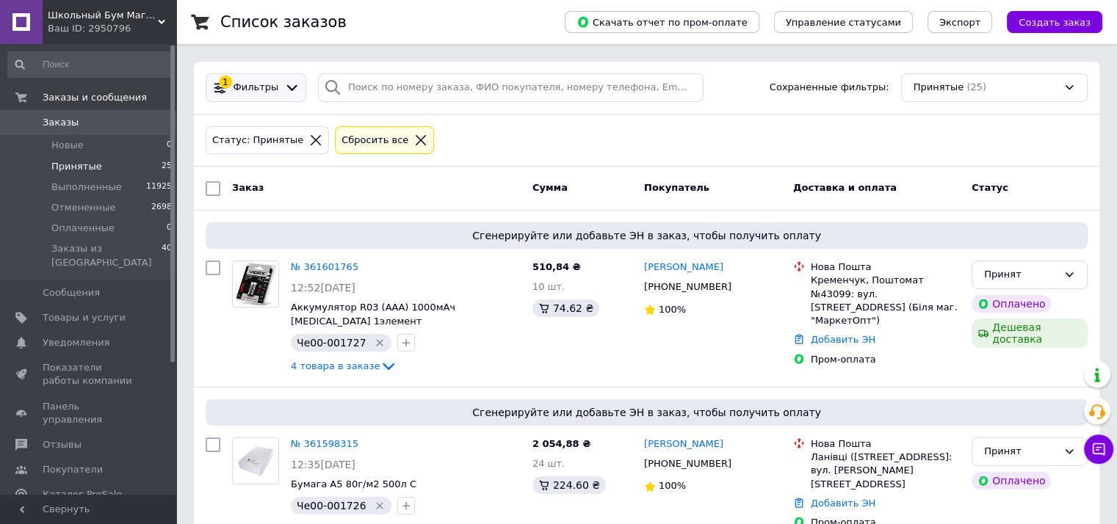
click at [270, 87] on span "Фильтры" at bounding box center [256, 88] width 46 height 14
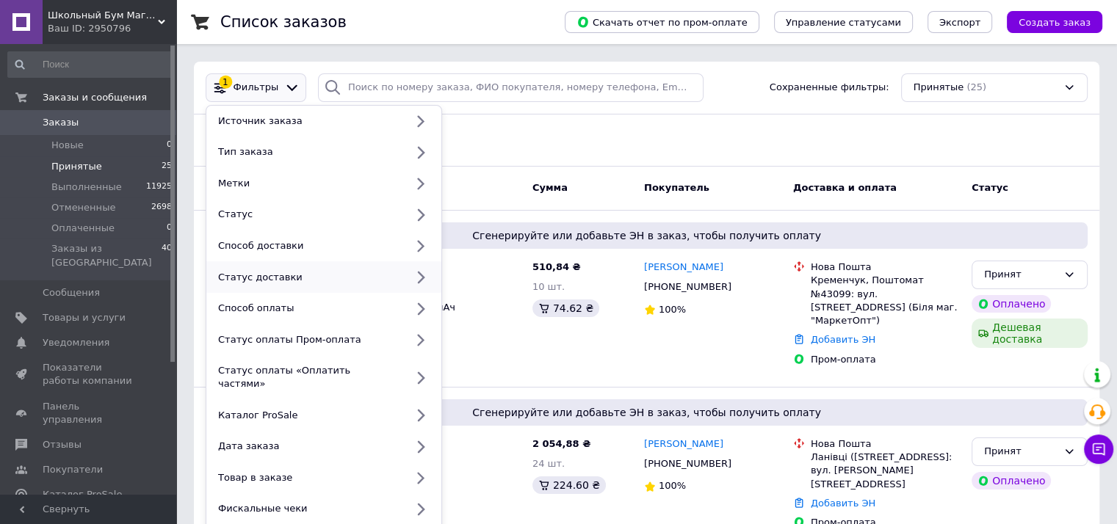
click at [261, 272] on div "Статус доставки" at bounding box center [308, 277] width 193 height 13
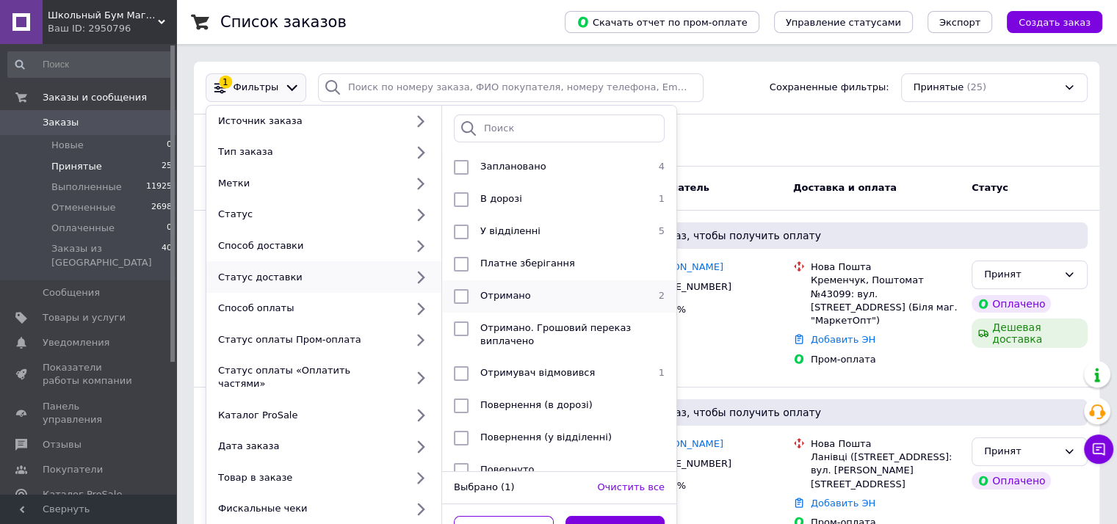
click at [459, 299] on input "checkbox" at bounding box center [461, 296] width 15 height 15
checkbox input "true"
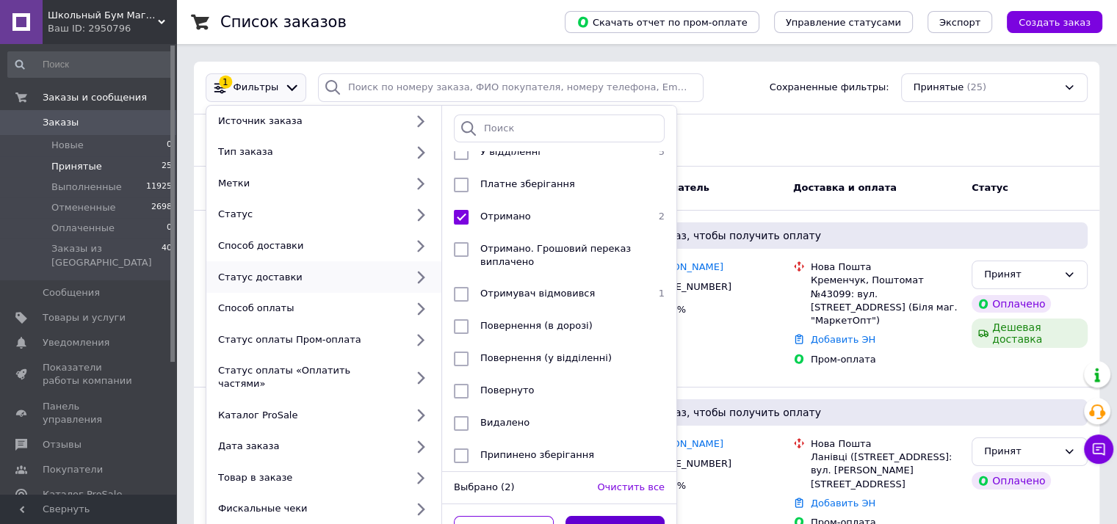
click at [623, 516] on button "Применить" at bounding box center [615, 530] width 100 height 29
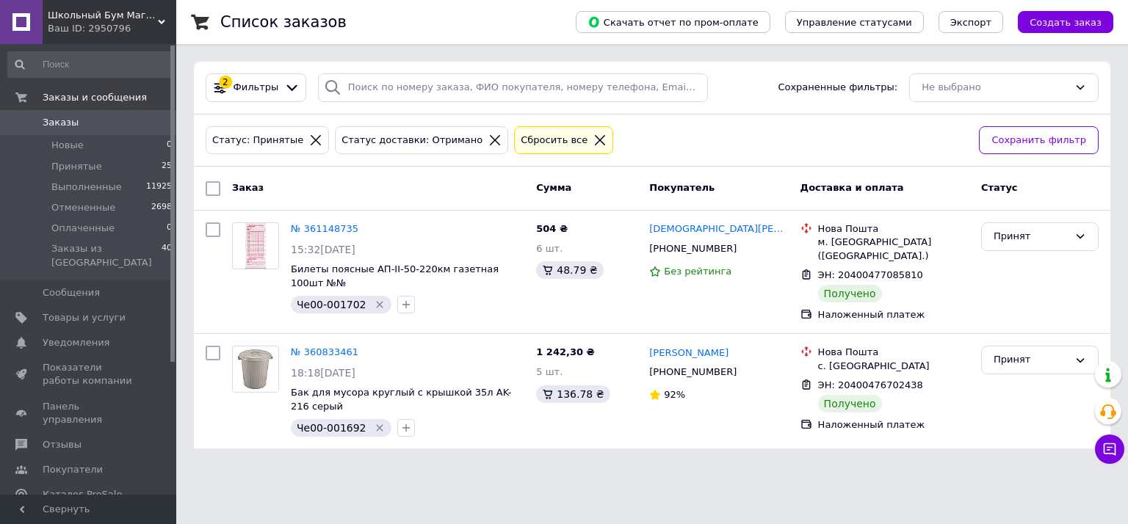
click at [211, 184] on input "checkbox" at bounding box center [213, 188] width 15 height 15
checkbox input "true"
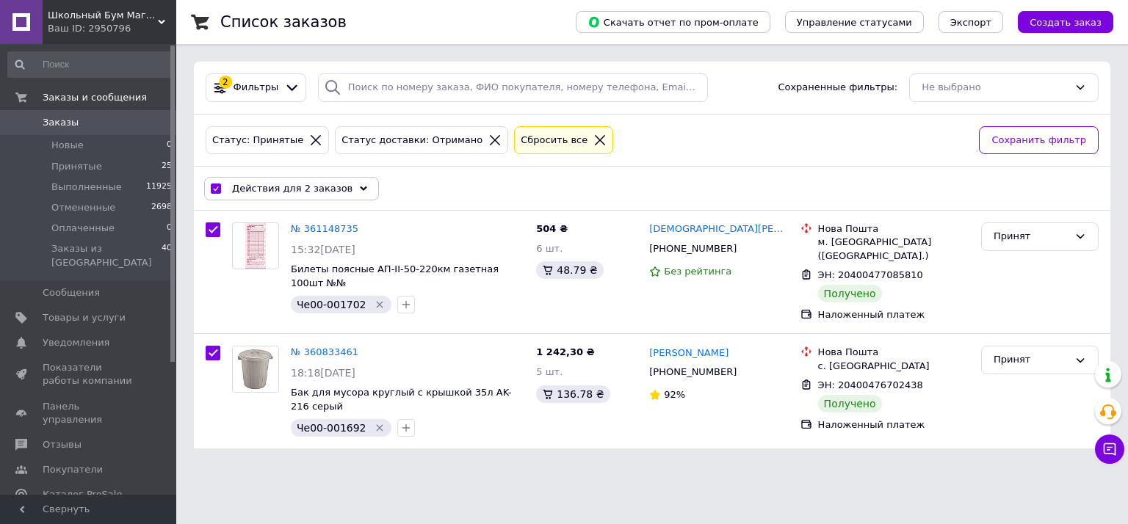
click at [278, 189] on span "Действия для 2 заказов" at bounding box center [292, 188] width 120 height 13
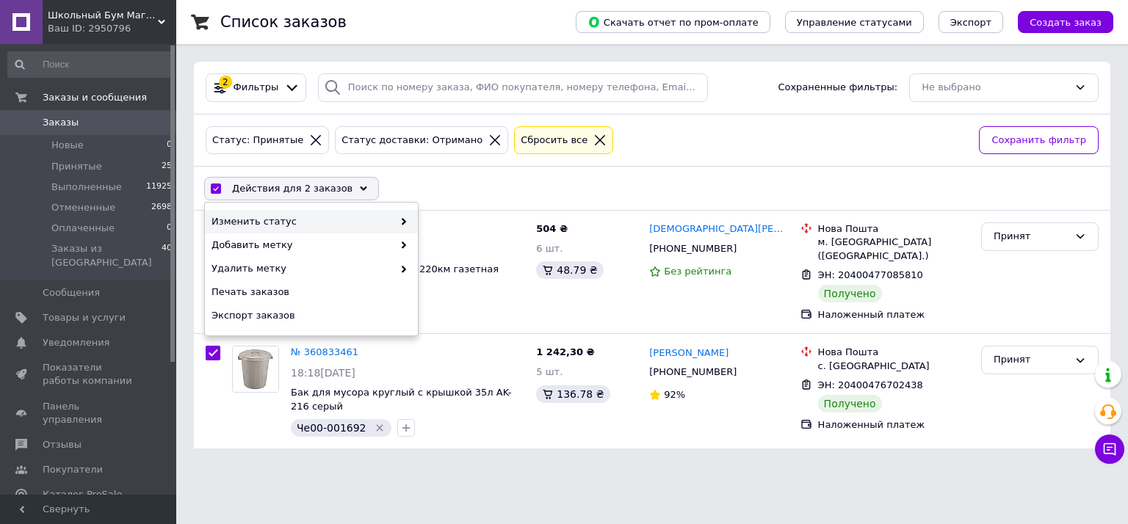
click at [289, 219] on span "Изменить статус" at bounding box center [301, 221] width 181 height 13
click at [308, 224] on span "Изменить статус" at bounding box center [301, 221] width 181 height 13
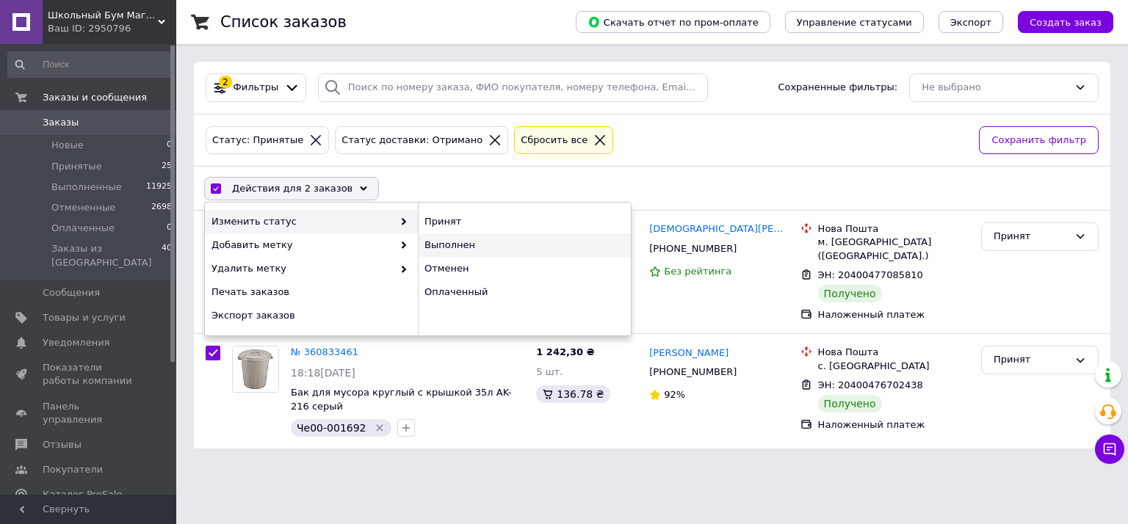
click at [444, 247] on div "Выполнен" at bounding box center [524, 244] width 213 height 23
checkbox input "false"
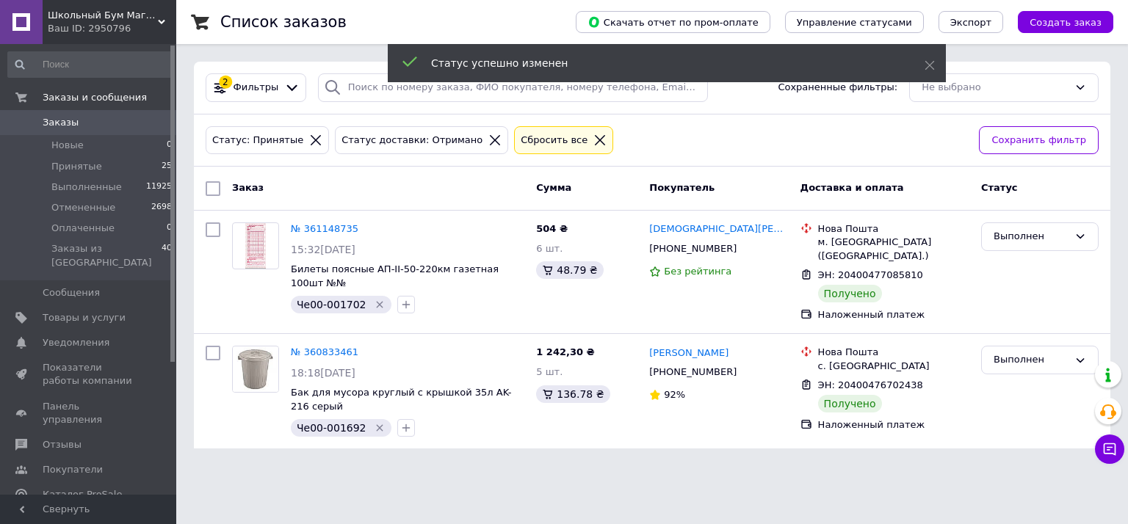
click at [490, 138] on icon at bounding box center [495, 140] width 10 height 10
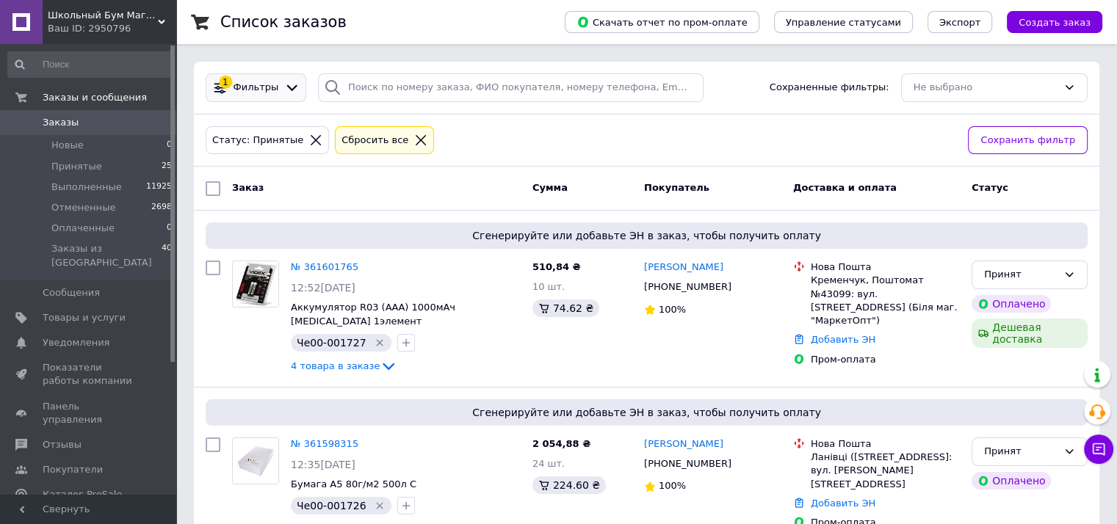
click at [253, 84] on span "Фильтры" at bounding box center [256, 88] width 46 height 14
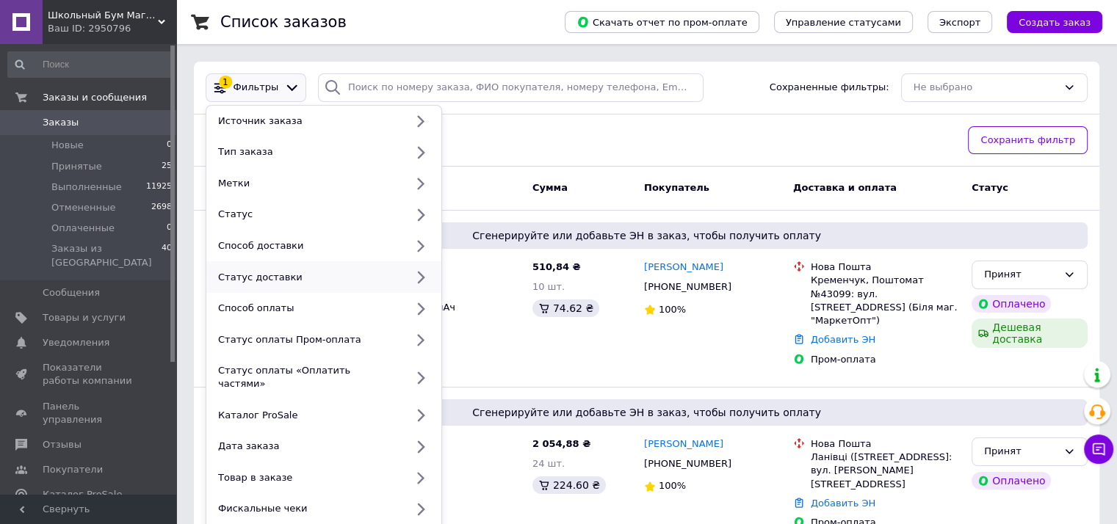
click at [270, 275] on div "Статус доставки" at bounding box center [308, 277] width 193 height 13
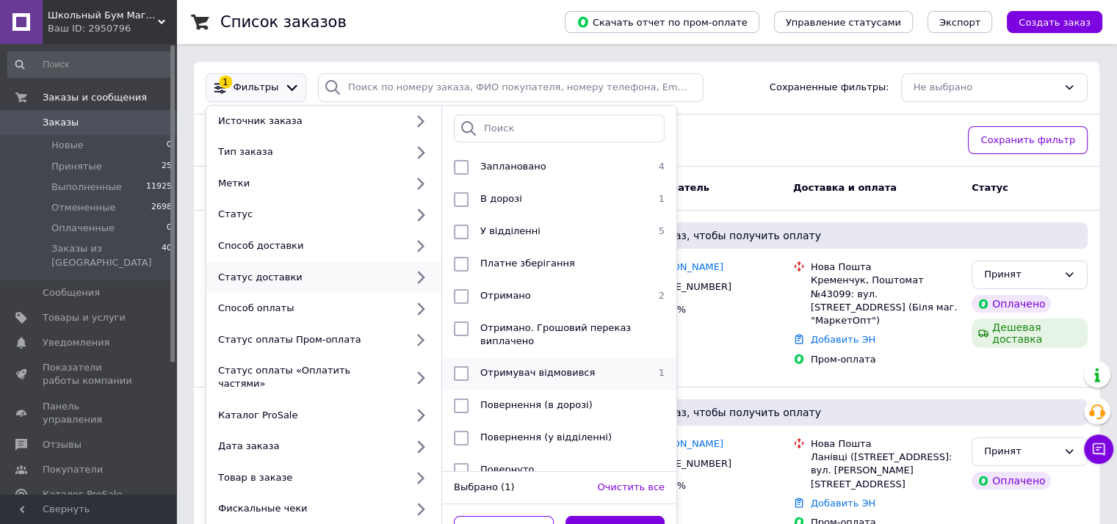
click at [532, 369] on span "Отримувач відмовився" at bounding box center [537, 372] width 115 height 11
checkbox input "true"
click at [612, 516] on button "Применить" at bounding box center [615, 530] width 100 height 29
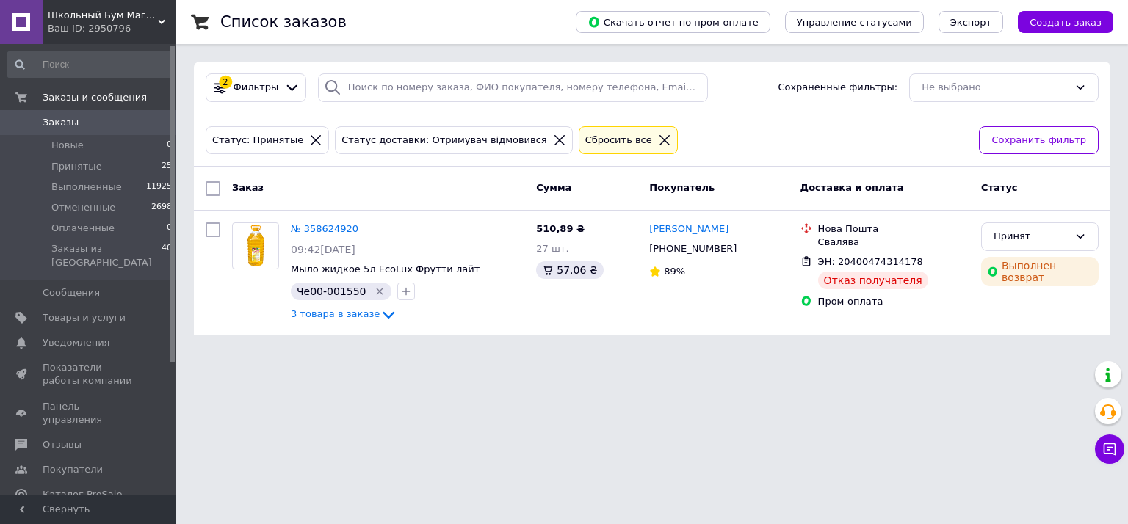
click at [68, 121] on span "Заказы" at bounding box center [61, 122] width 36 height 13
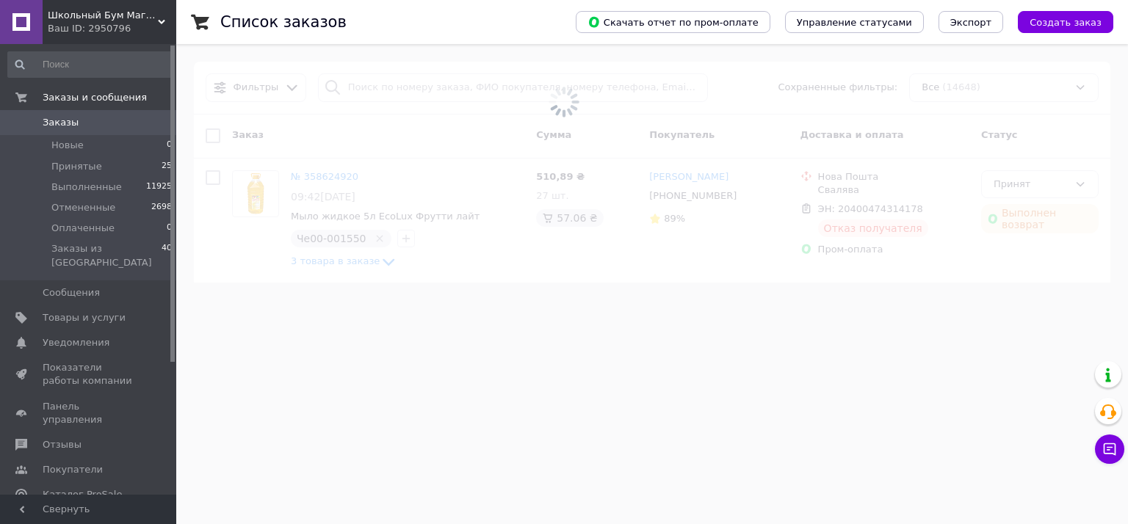
click at [68, 121] on span "Заказы" at bounding box center [61, 122] width 36 height 13
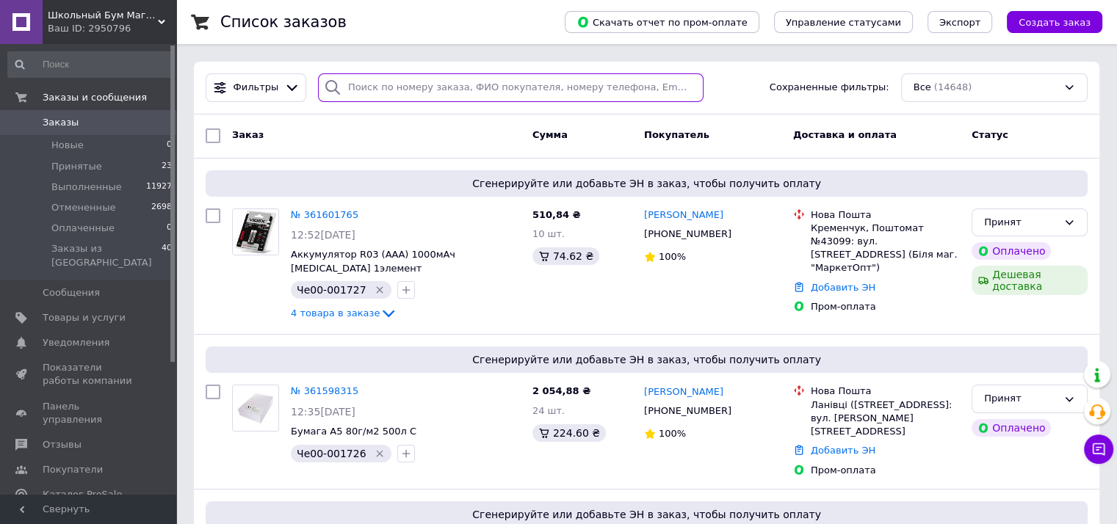
click at [366, 91] on input "search" at bounding box center [510, 87] width 385 height 29
paste input "0679956887"
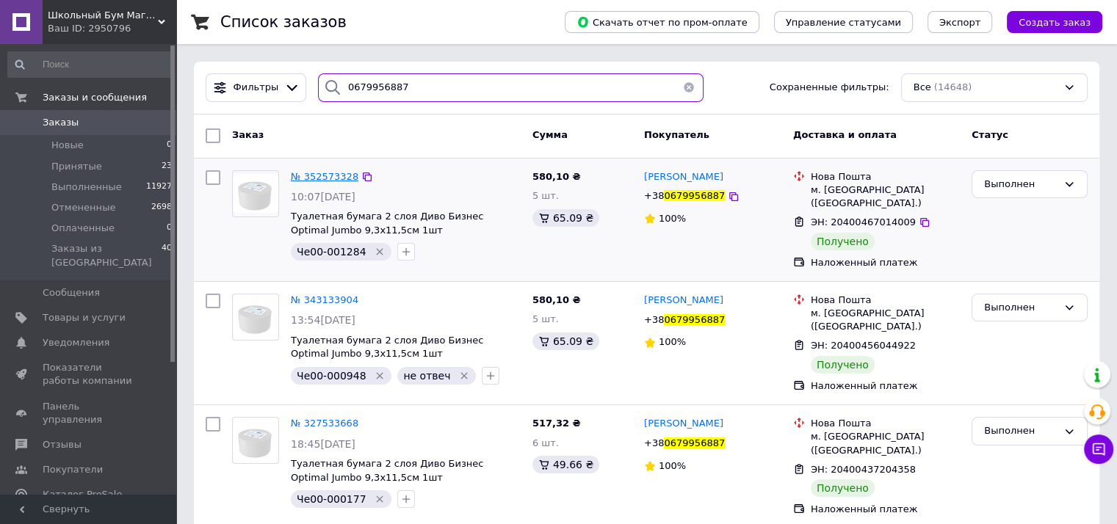
type input "0679956887"
drag, startPoint x: 286, startPoint y: 59, endPoint x: 16, endPoint y: 43, distance: 269.9
click at [16, 43] on div "Школьный Бум Магазин товаров для школы и офиса Ваш ID: 2950796 Сайт Школьный Бу…" at bounding box center [558, 410] width 1117 height 820
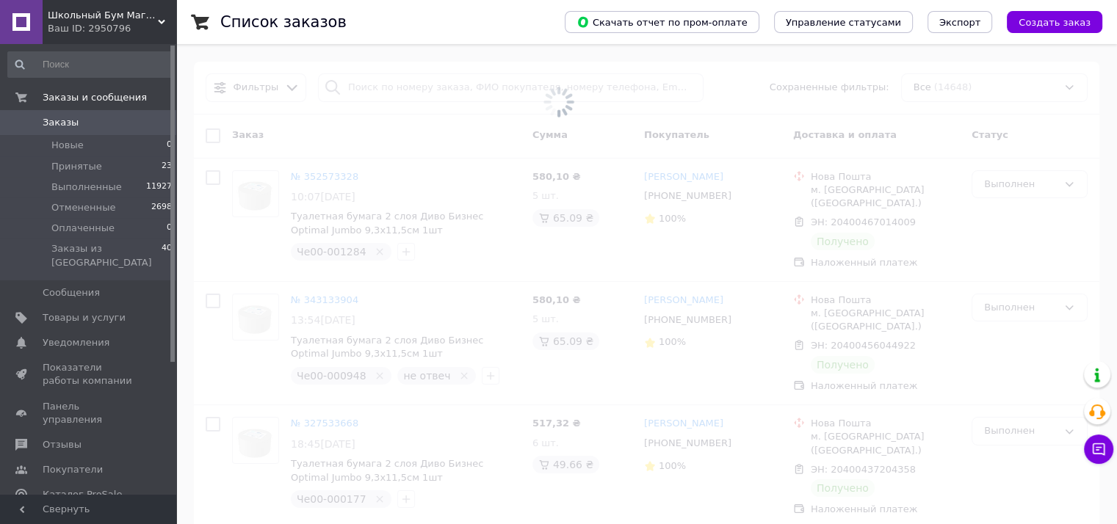
click at [47, 120] on span "Заказы" at bounding box center [61, 122] width 36 height 13
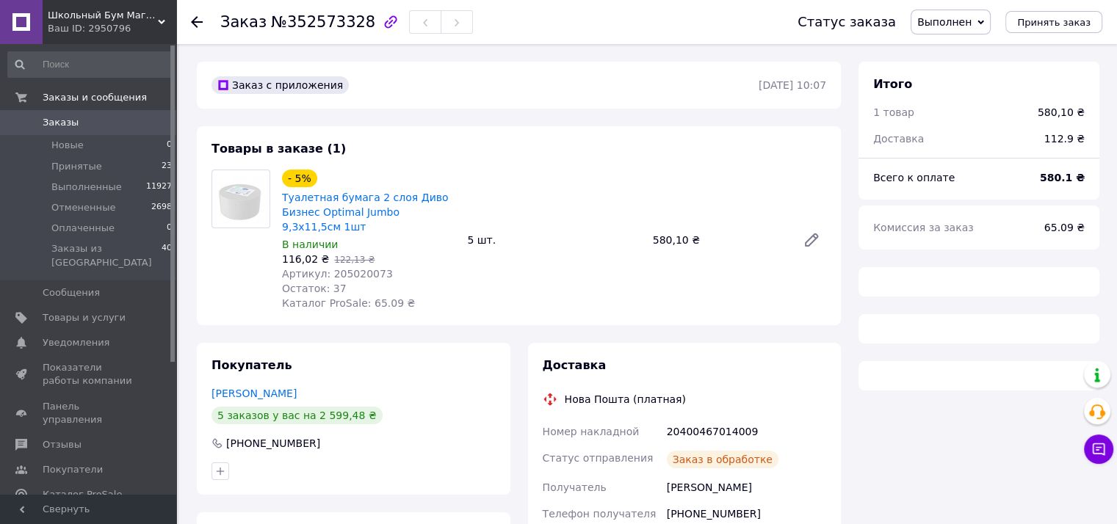
click at [344, 275] on span "Артикул: 205020073" at bounding box center [337, 274] width 111 height 12
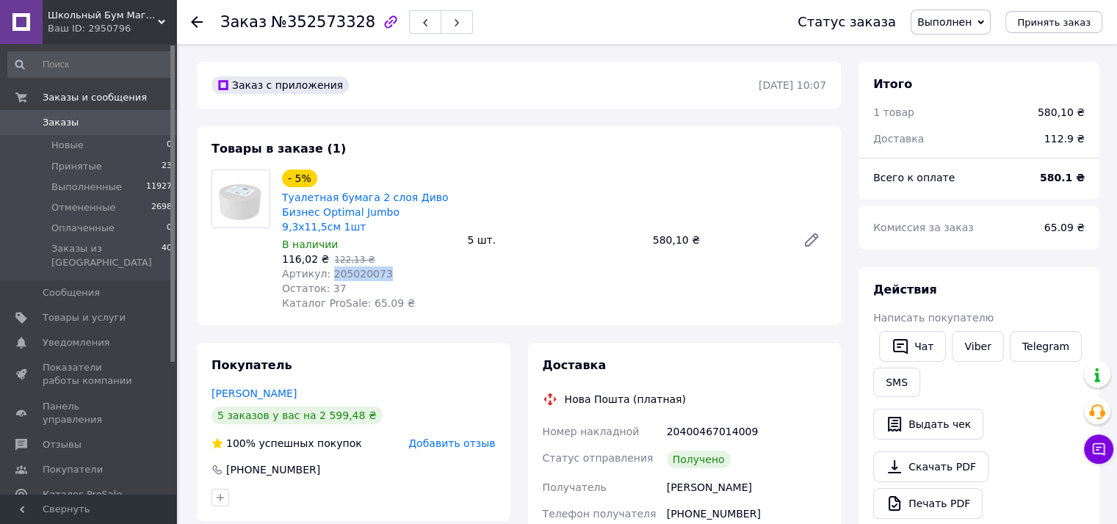
copy span "205020073"
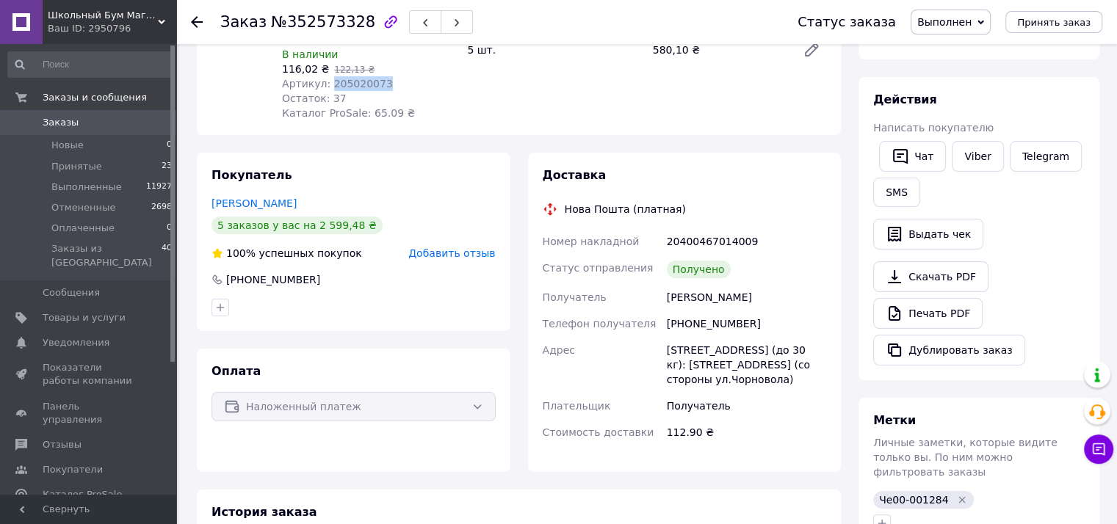
scroll to position [294, 0]
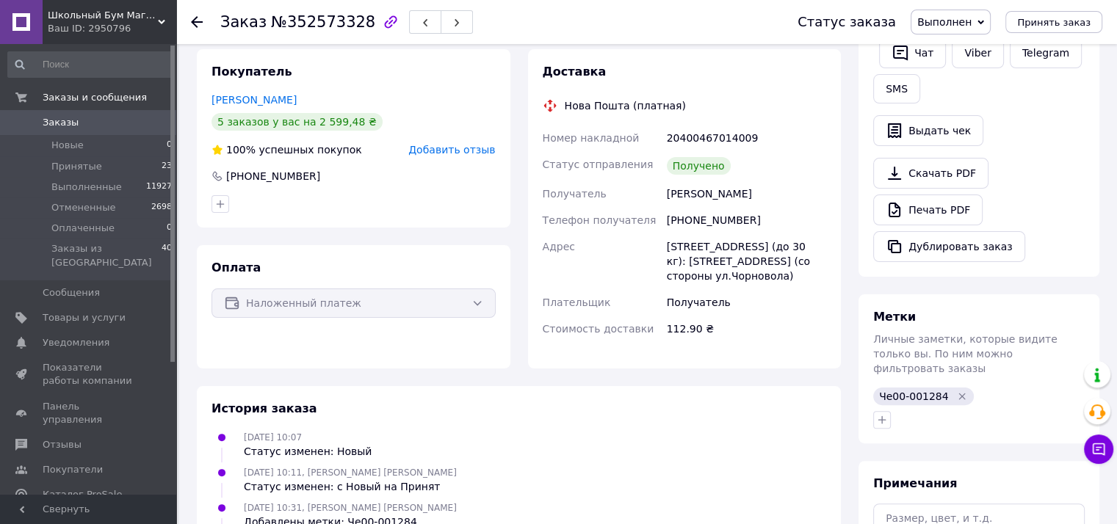
drag, startPoint x: 664, startPoint y: 194, endPoint x: 800, endPoint y: 290, distance: 166.4
click at [800, 290] on div "Номер накладной 20400467014009 Статус отправления Получено Получатель Герасимчу…" at bounding box center [685, 233] width 290 height 217
copy div "Герасимчук Марина Телефон получателя +380679956887 Адрес г. Киев (Киевская обл.…"
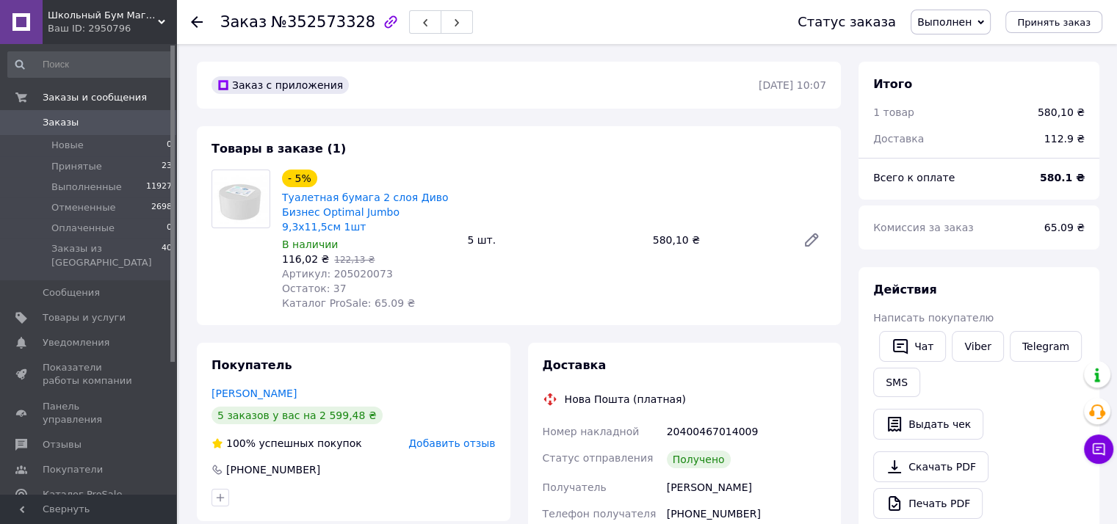
click at [639, 474] on div "Статус отправления" at bounding box center [602, 459] width 124 height 29
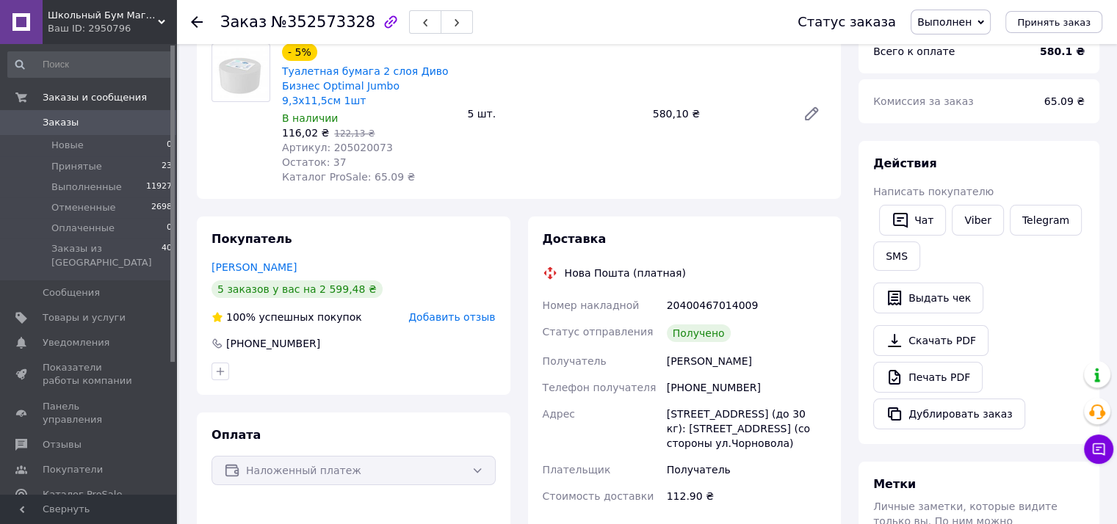
scroll to position [220, 0]
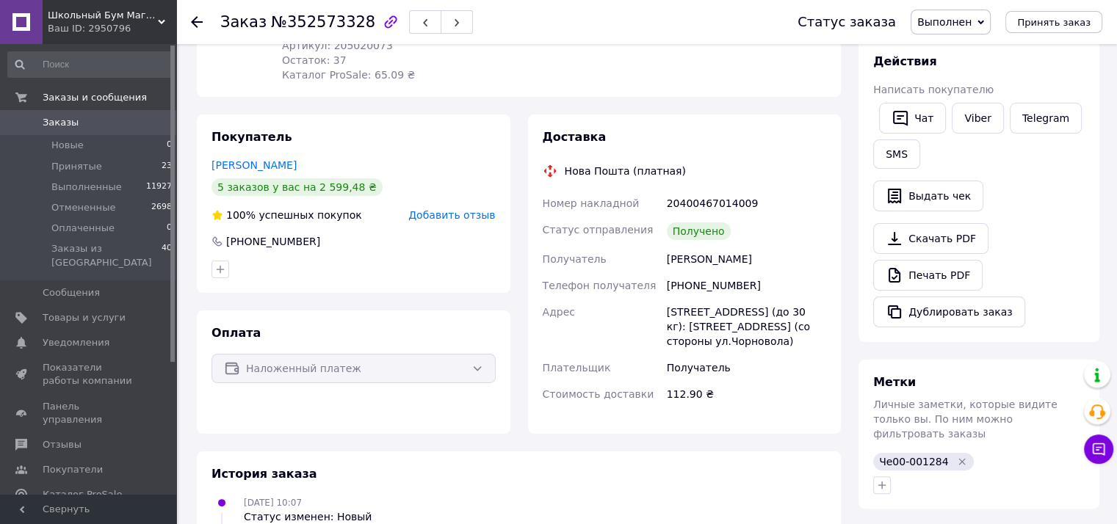
scroll to position [367, 0]
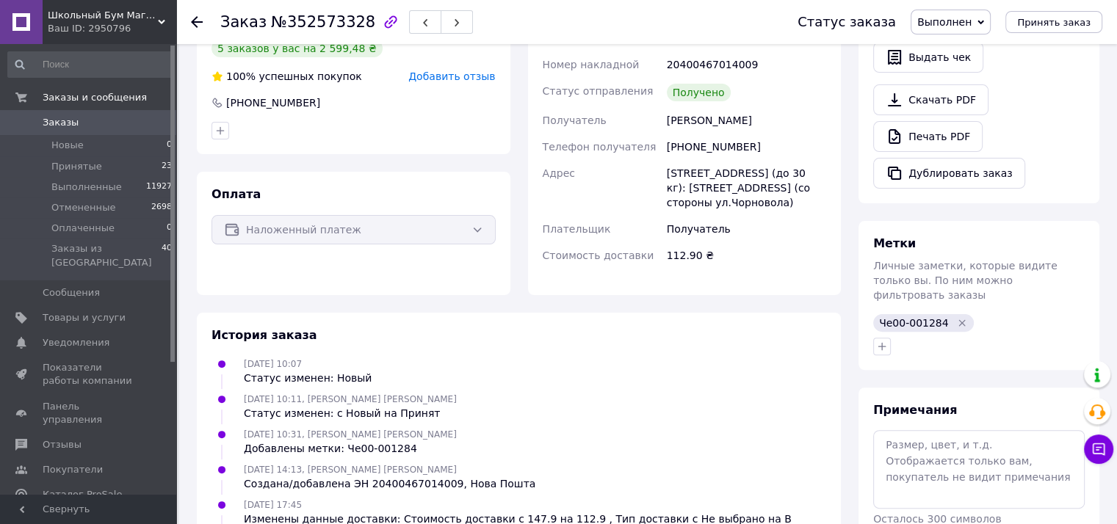
click at [684, 181] on div "г. Киев (Киевская обл.), №292 (до 30 кг): ул. Полтавская, 10 (со стороны ул.Чор…" at bounding box center [746, 188] width 165 height 56
copy div "Киев"
drag, startPoint x: 778, startPoint y: 173, endPoint x: 804, endPoint y: 173, distance: 25.7
click at [804, 173] on div "г. Киев (Киевская обл.), №292 (до 30 кг): ул. Полтавская, 10 (со стороны ул.Чор…" at bounding box center [746, 188] width 165 height 56
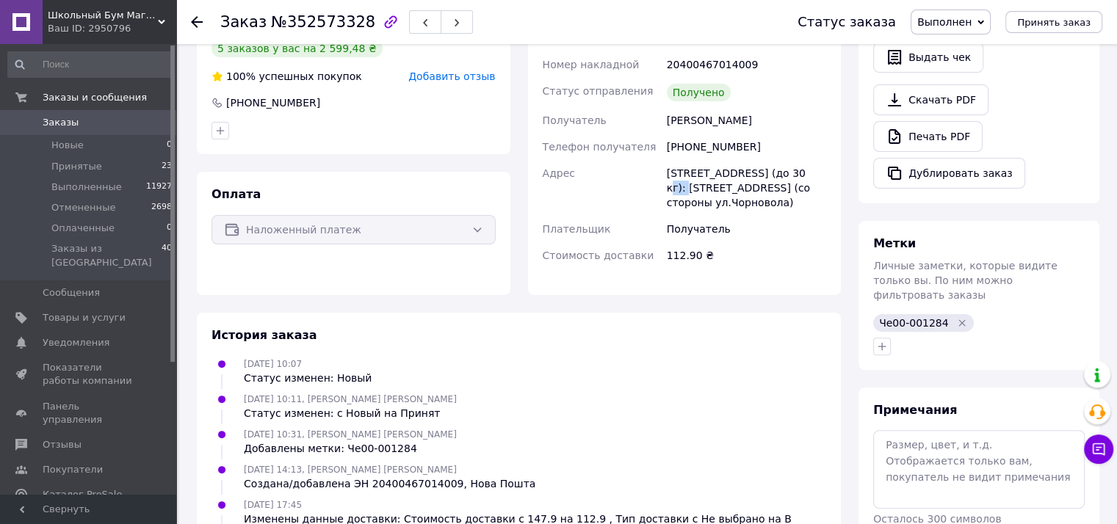
copy div "№292"
drag, startPoint x: 665, startPoint y: 117, endPoint x: 787, endPoint y: 123, distance: 122.0
click at [787, 123] on div "Герасимчук Марина" at bounding box center [746, 120] width 165 height 26
copy div "Герасимчук Марина"
drag, startPoint x: 681, startPoint y: 145, endPoint x: 423, endPoint y: 449, distance: 398.4
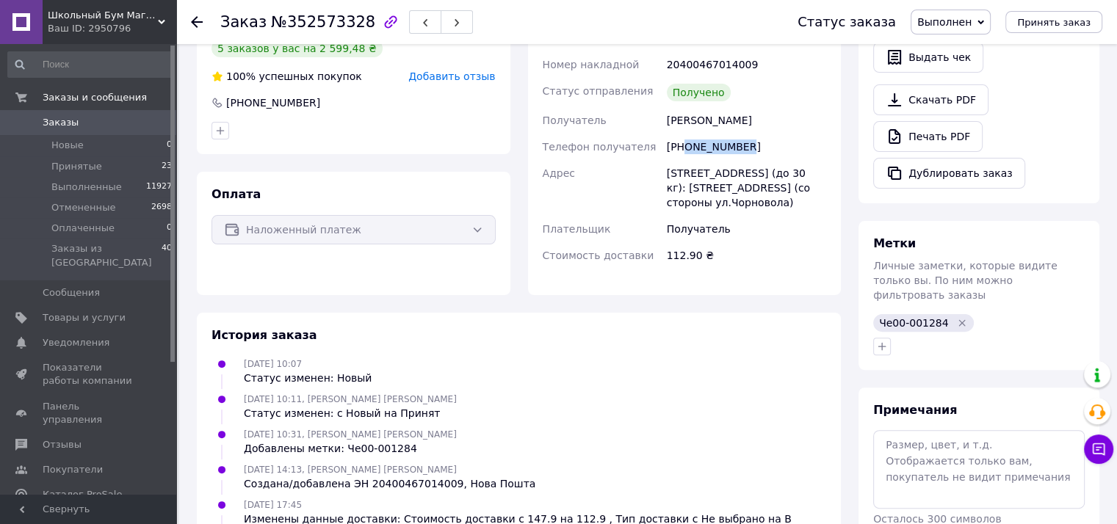
click at [761, 147] on div "+380679956887" at bounding box center [746, 147] width 165 height 26
copy div "0679956887"
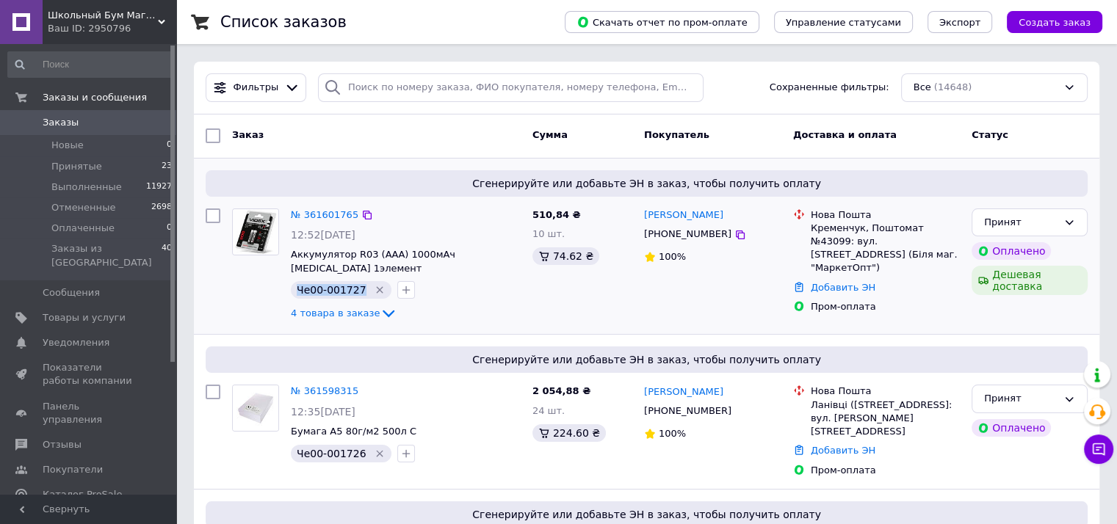
drag, startPoint x: 318, startPoint y: 277, endPoint x: 355, endPoint y: 275, distance: 37.5
click at [355, 281] on div "Че00-001727" at bounding box center [341, 290] width 101 height 18
copy span "Че00-001727"
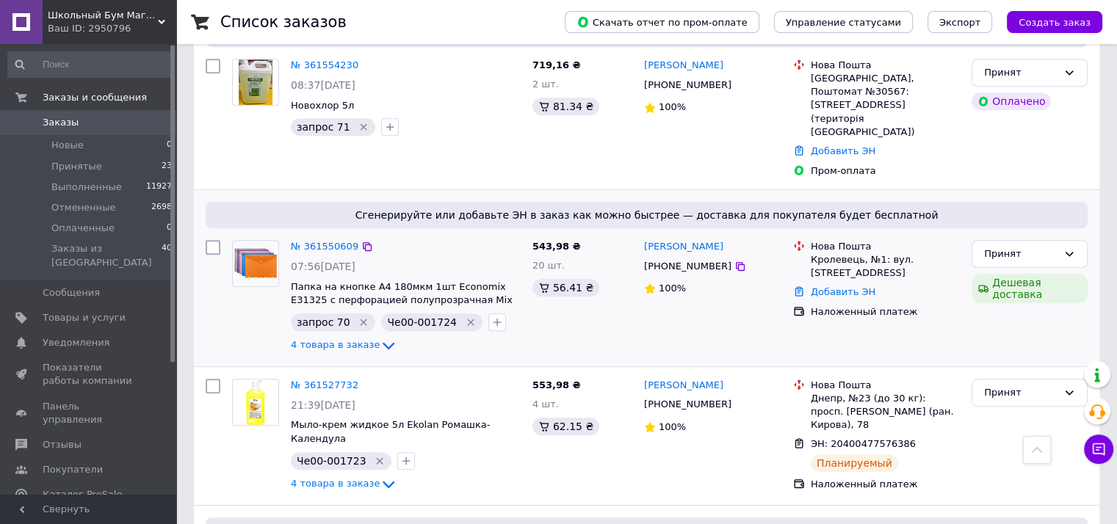
scroll to position [661, 0]
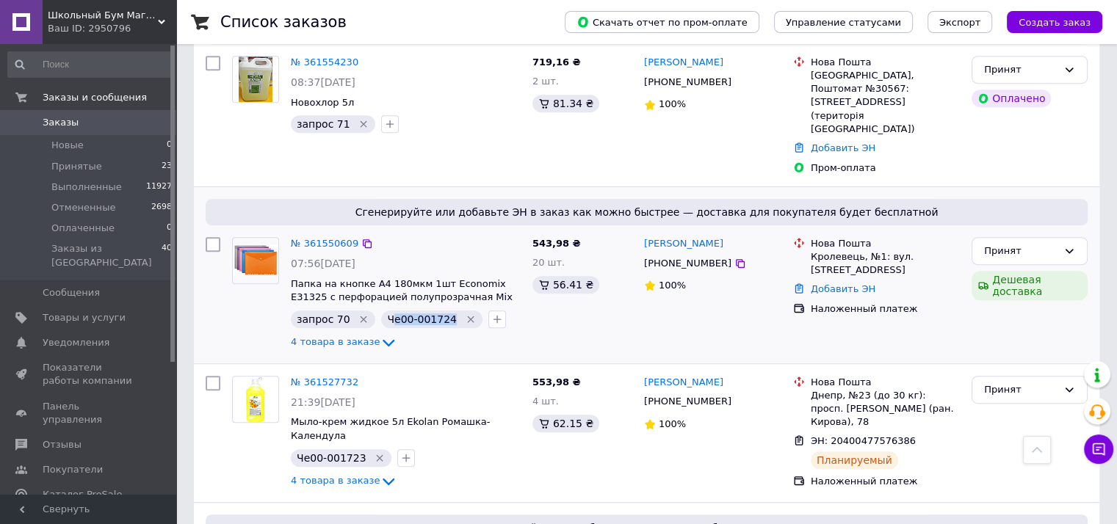
drag, startPoint x: 426, startPoint y: 264, endPoint x: 441, endPoint y: 264, distance: 14.7
click at [441, 311] on div "Че00-001724" at bounding box center [431, 320] width 101 height 18
drag, startPoint x: 380, startPoint y: 262, endPoint x: 440, endPoint y: 261, distance: 60.2
click at [440, 313] on span "Че00-001724" at bounding box center [422, 319] width 70 height 12
copy span "Че00-001724"
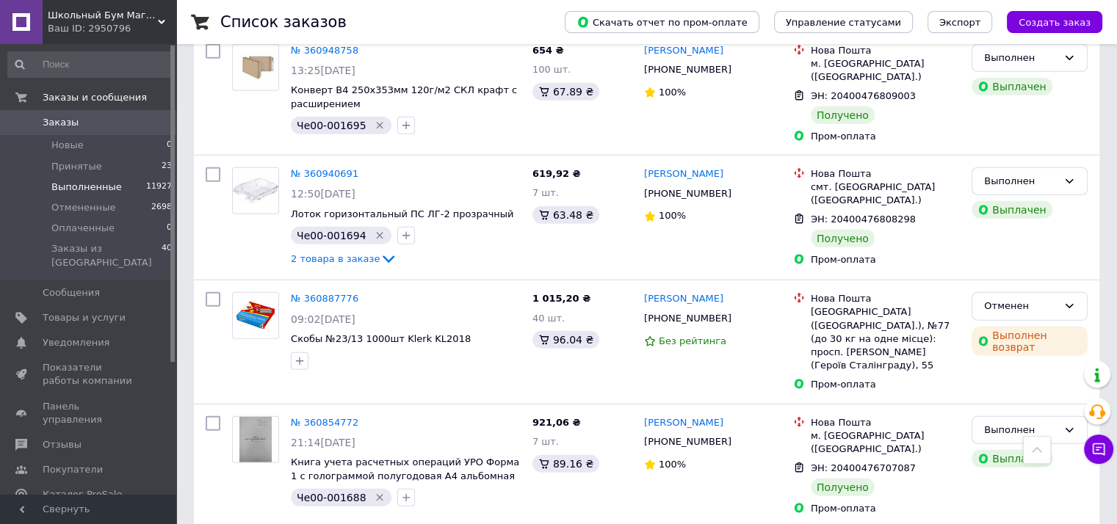
scroll to position [3818, 0]
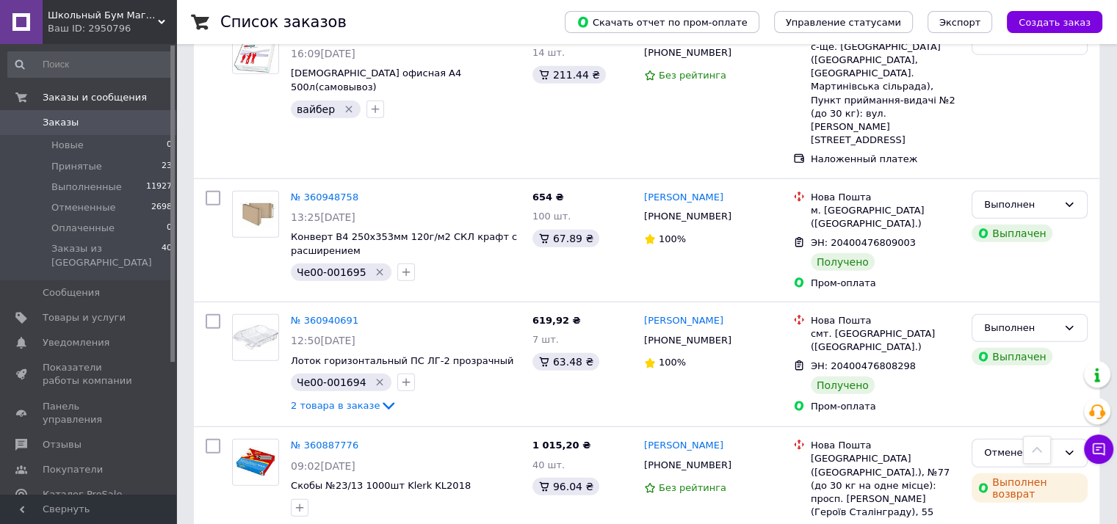
click at [59, 120] on span "Заказы" at bounding box center [61, 122] width 36 height 13
